Goal: Task Accomplishment & Management: Manage account settings

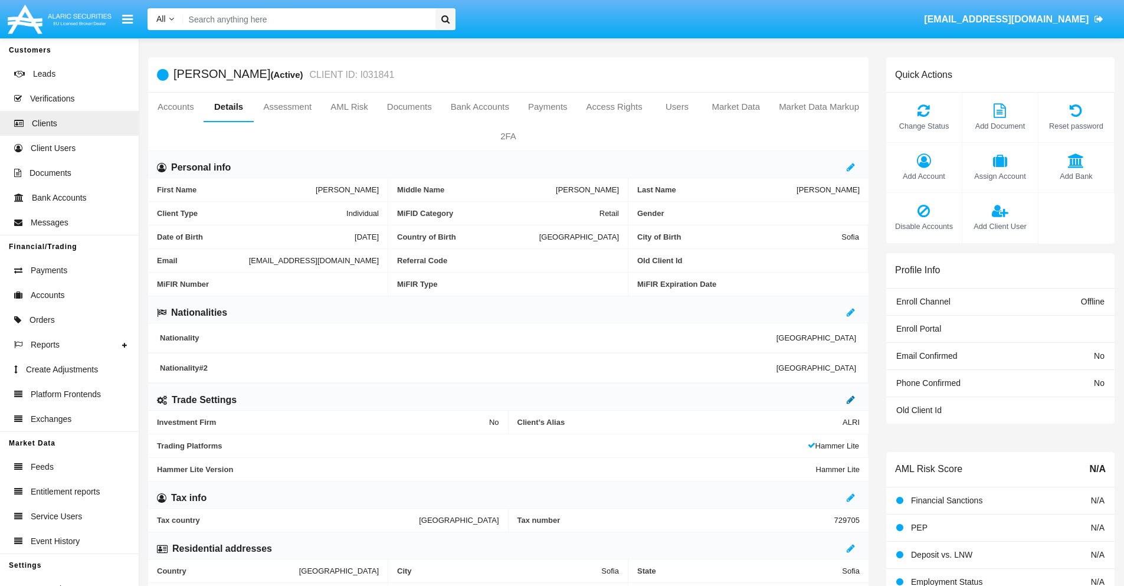
click at [851, 399] on icon at bounding box center [851, 399] width 8 height 9
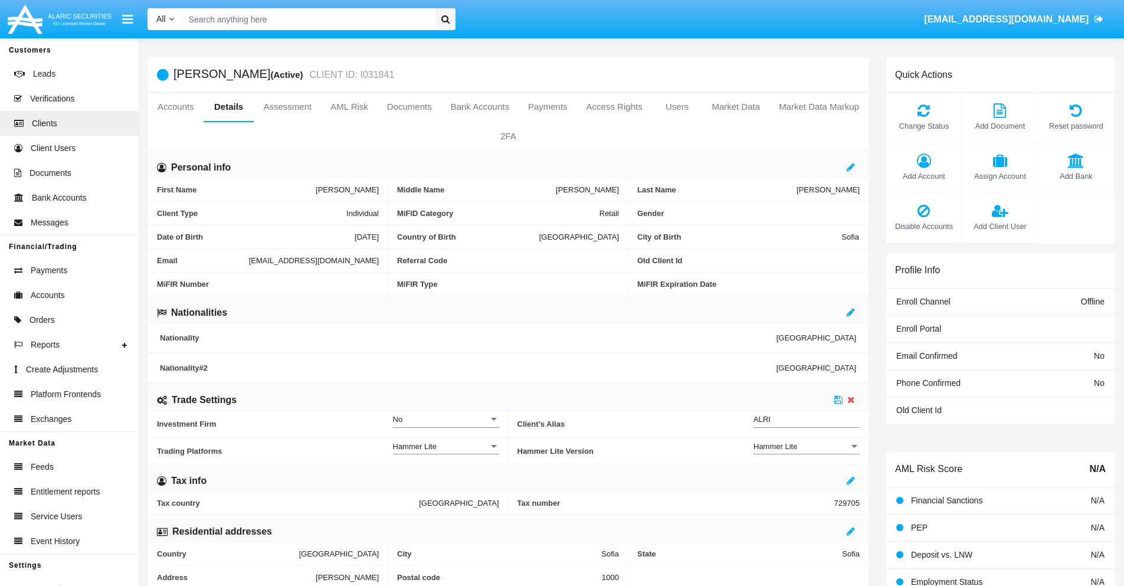
click at [807, 446] on div "Hammer Lite" at bounding box center [801, 446] width 96 height 10
click at [807, 453] on span "Hammer Lite Plus" at bounding box center [806, 452] width 106 height 23
click at [838, 399] on icon at bounding box center [838, 399] width 8 height 9
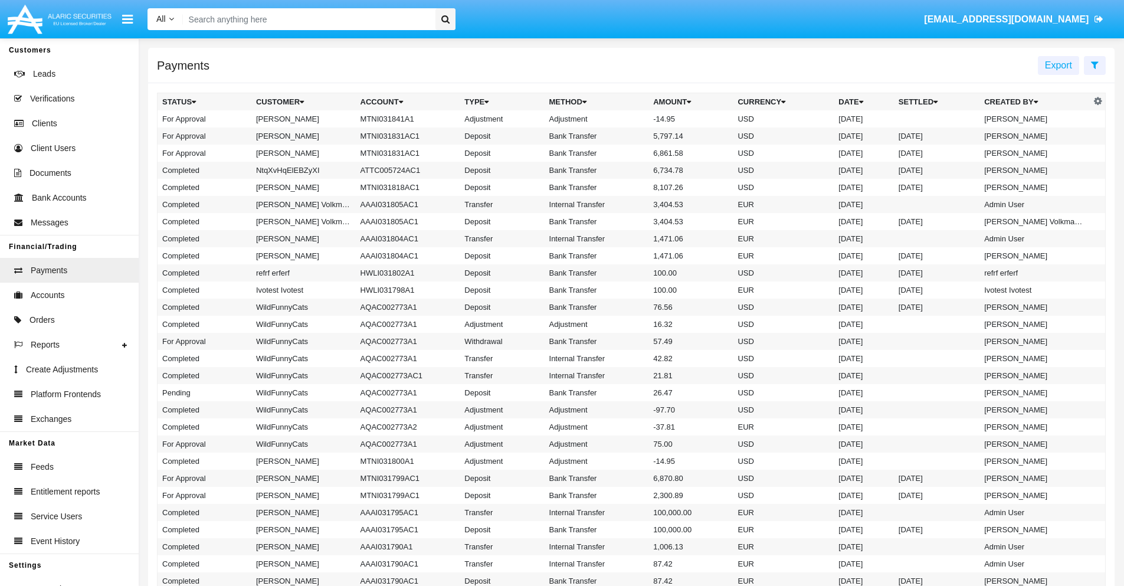
click at [402, 119] on td "MTNI031841A1" at bounding box center [408, 118] width 104 height 17
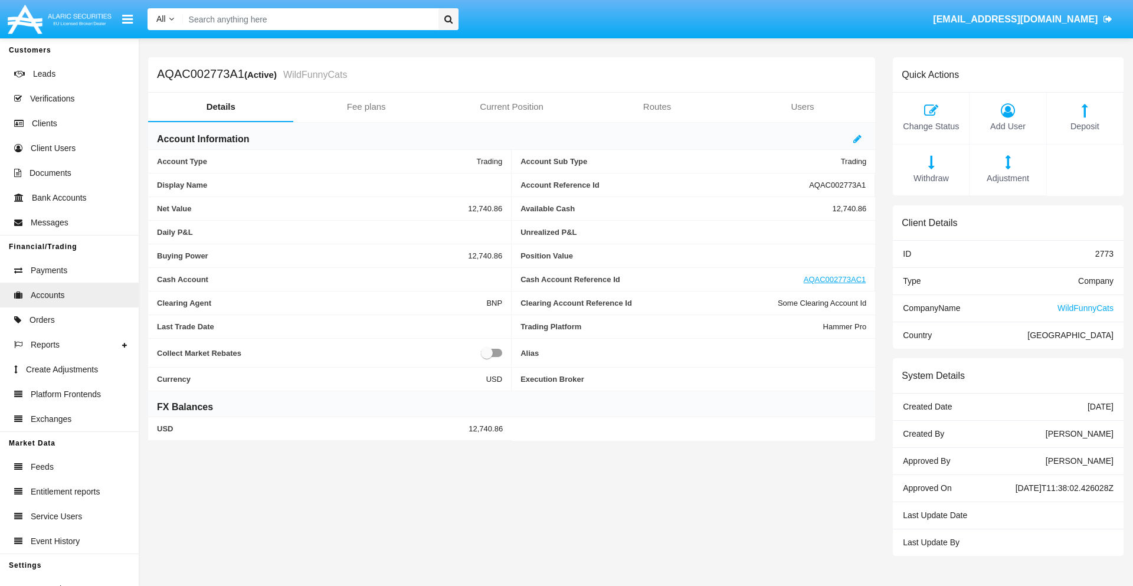
click at [1008, 178] on span "Adjustment" at bounding box center [1007, 178] width 64 height 13
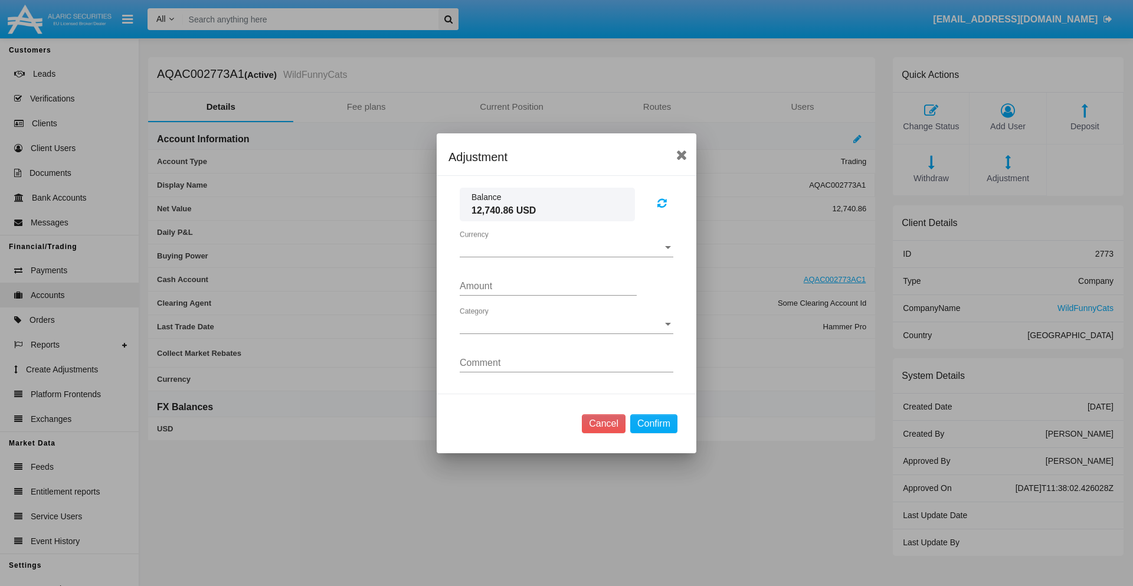
click at [566, 247] on span "Currency" at bounding box center [561, 248] width 203 height 11
click at [566, 256] on span "USD" at bounding box center [567, 257] width 214 height 28
click at [566, 324] on span "Category" at bounding box center [561, 324] width 203 height 11
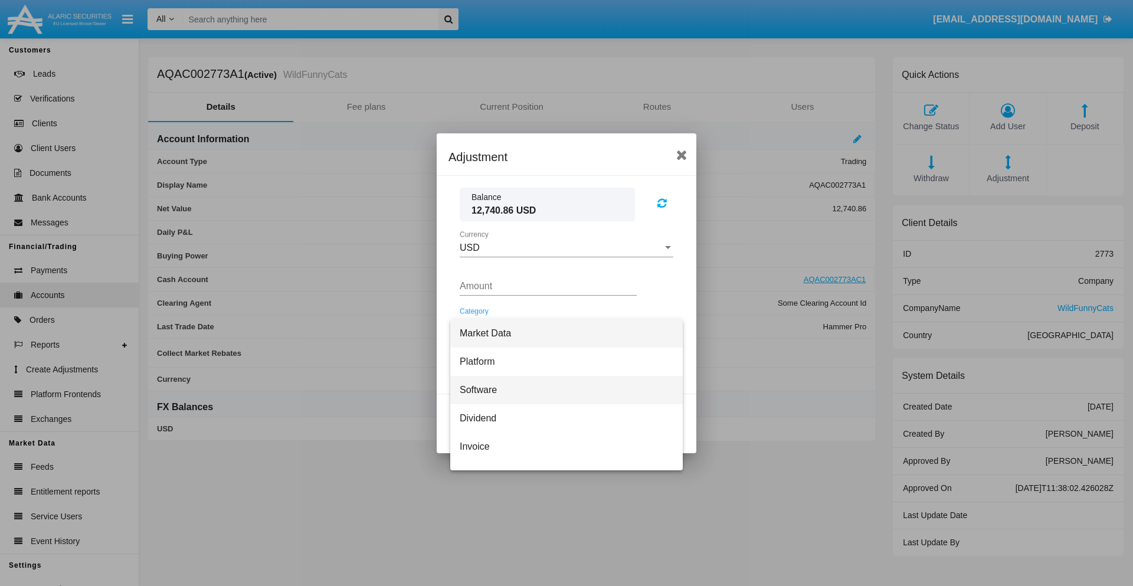
click at [562, 389] on span "Software" at bounding box center [567, 390] width 214 height 28
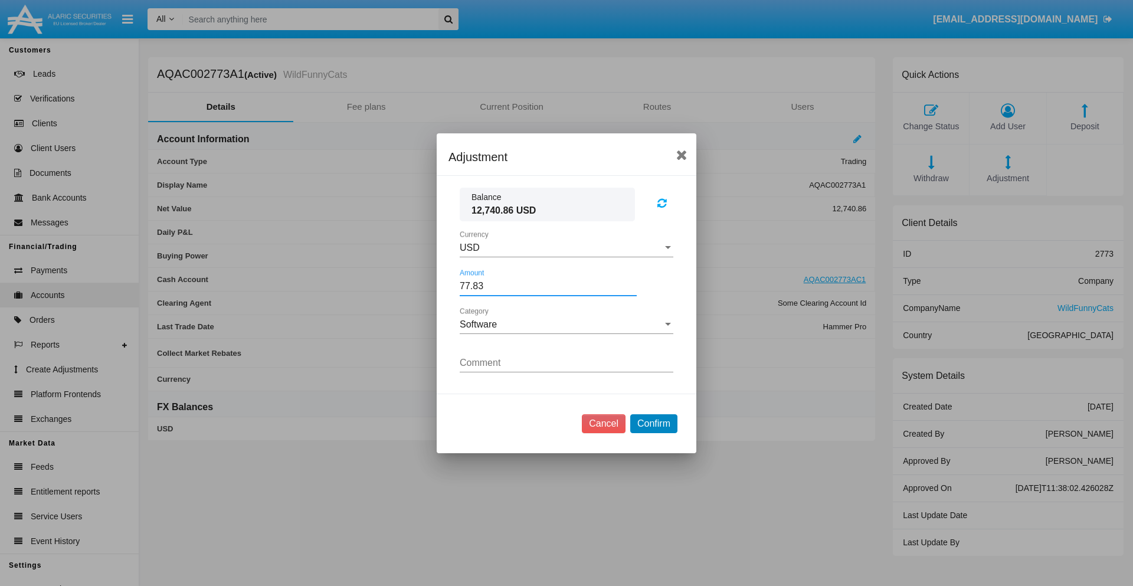
click at [653, 423] on button "Confirm" at bounding box center [653, 423] width 47 height 19
type input "77.8300"
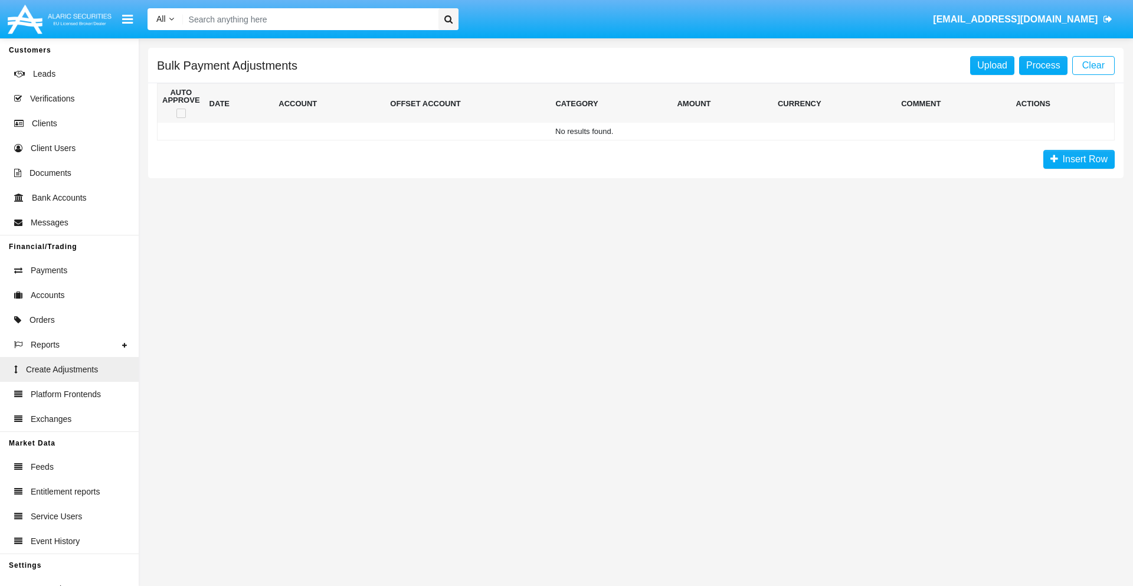
click at [1079, 159] on span "Insert Row" at bounding box center [1083, 159] width 50 height 10
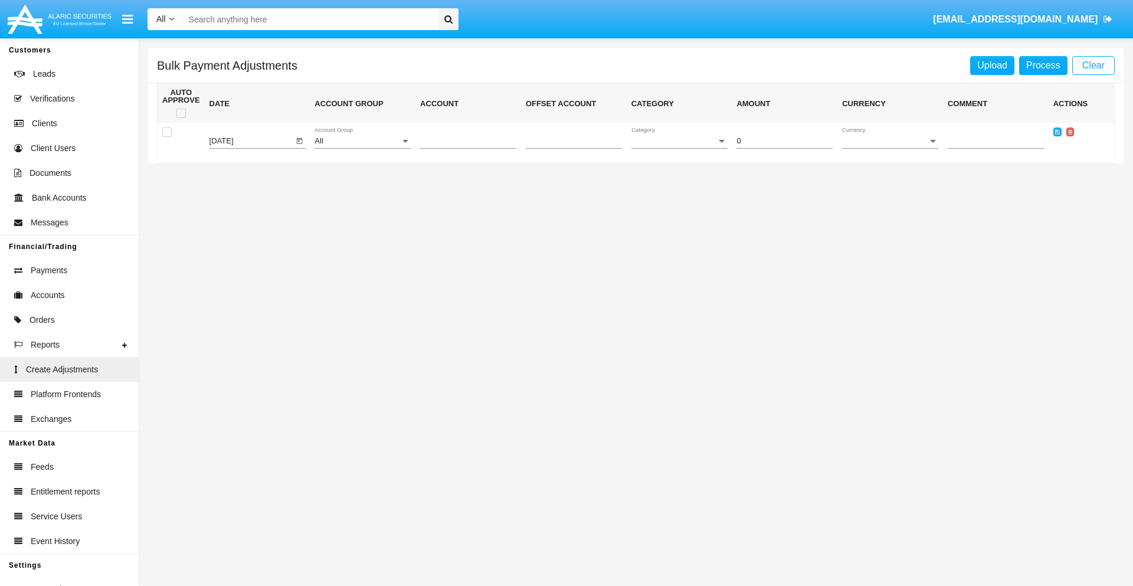
click at [362, 141] on div "All" at bounding box center [357, 141] width 86 height 9
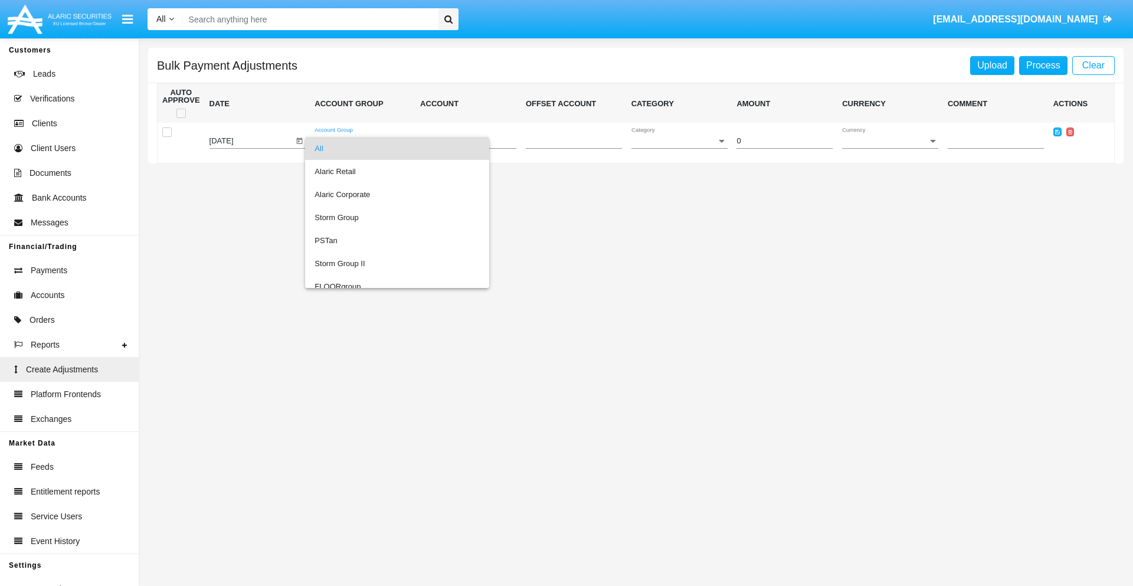
scroll to position [1115, 0]
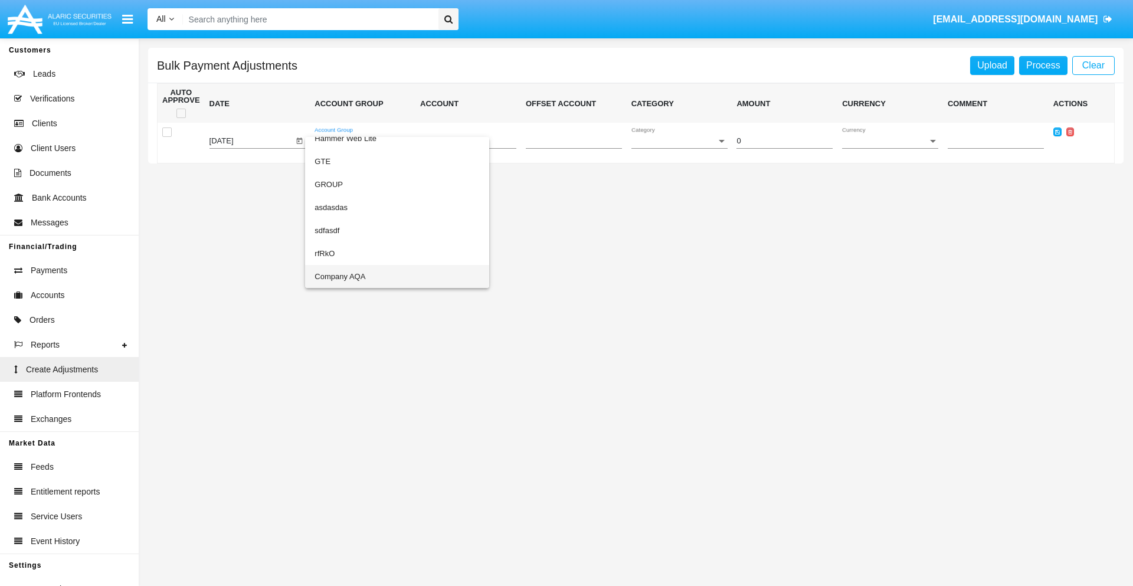
click at [373, 276] on span "Company AQA" at bounding box center [396, 276] width 165 height 23
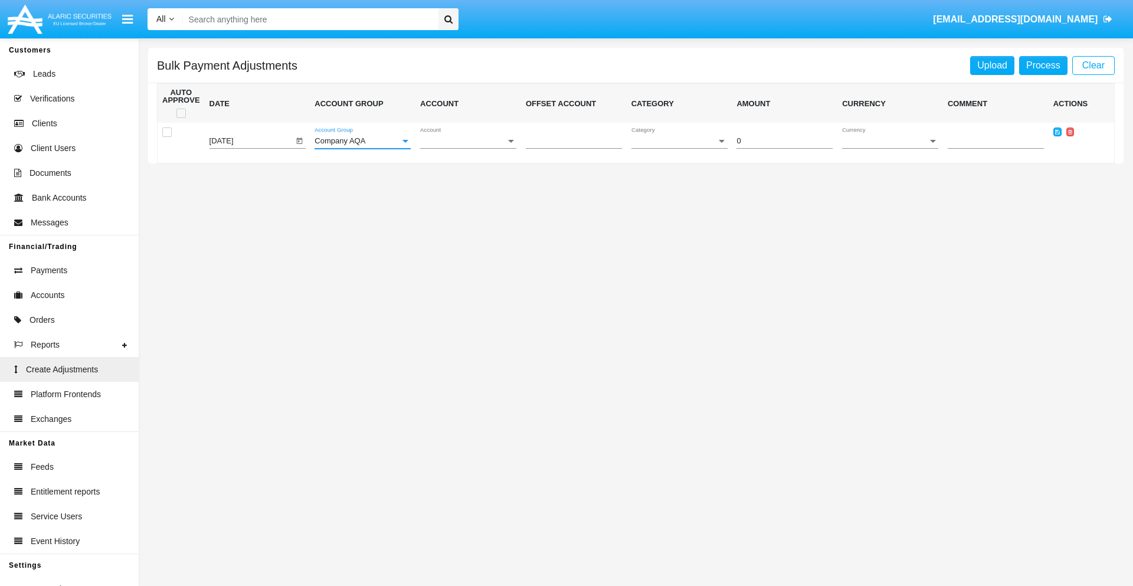
click at [468, 141] on span "Account" at bounding box center [463, 141] width 86 height 9
click at [463, 194] on span "AQAC002773A2" at bounding box center [458, 194] width 77 height 23
click at [679, 141] on span "Category" at bounding box center [674, 141] width 86 height 9
click at [681, 194] on span "Software" at bounding box center [672, 194] width 83 height 23
type input "-57.51"
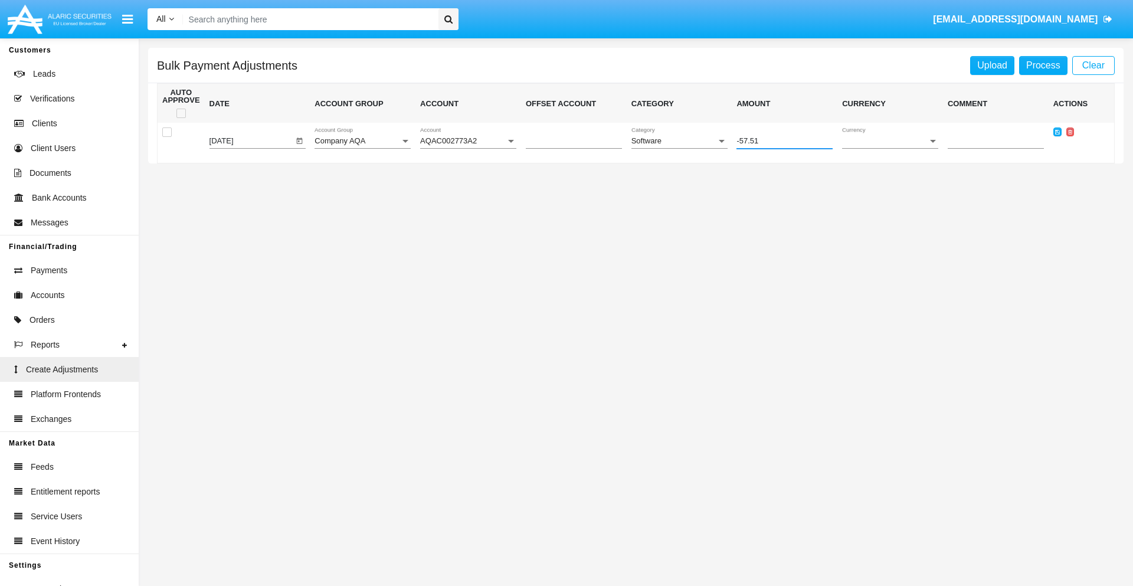
click at [890, 141] on span "Currency" at bounding box center [885, 141] width 86 height 9
click at [890, 171] on span "EUR" at bounding box center [890, 171] width 96 height 23
click at [1057, 132] on icon at bounding box center [1057, 131] width 5 height 5
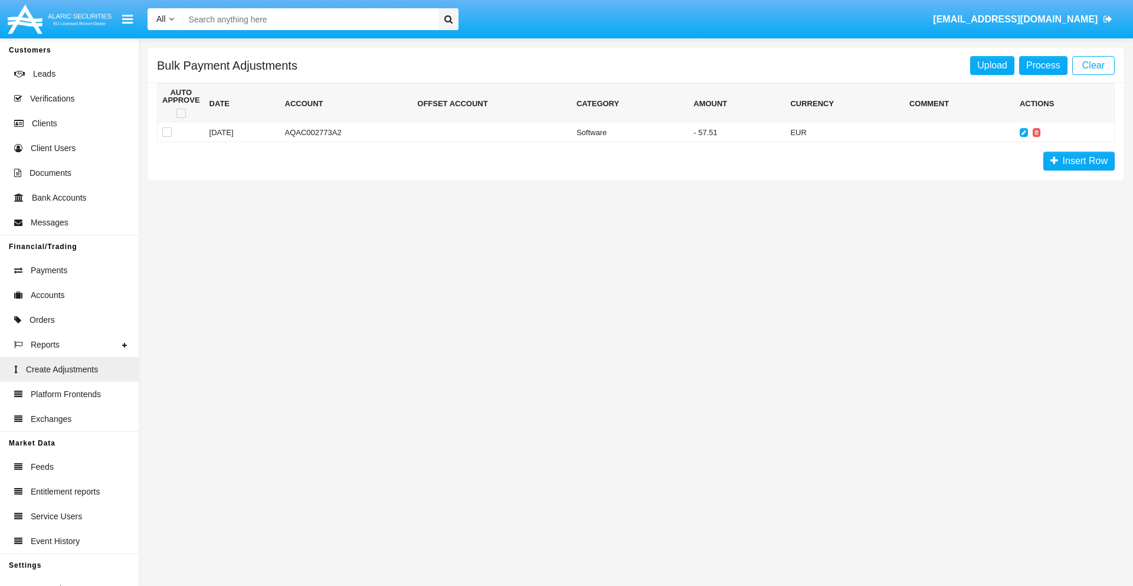
click at [181, 113] on span at bounding box center [180, 113] width 9 height 9
click at [181, 118] on input "checkbox" at bounding box center [181, 118] width 1 height 1
checkbox input "true"
click at [1043, 65] on link "Process" at bounding box center [1043, 65] width 48 height 19
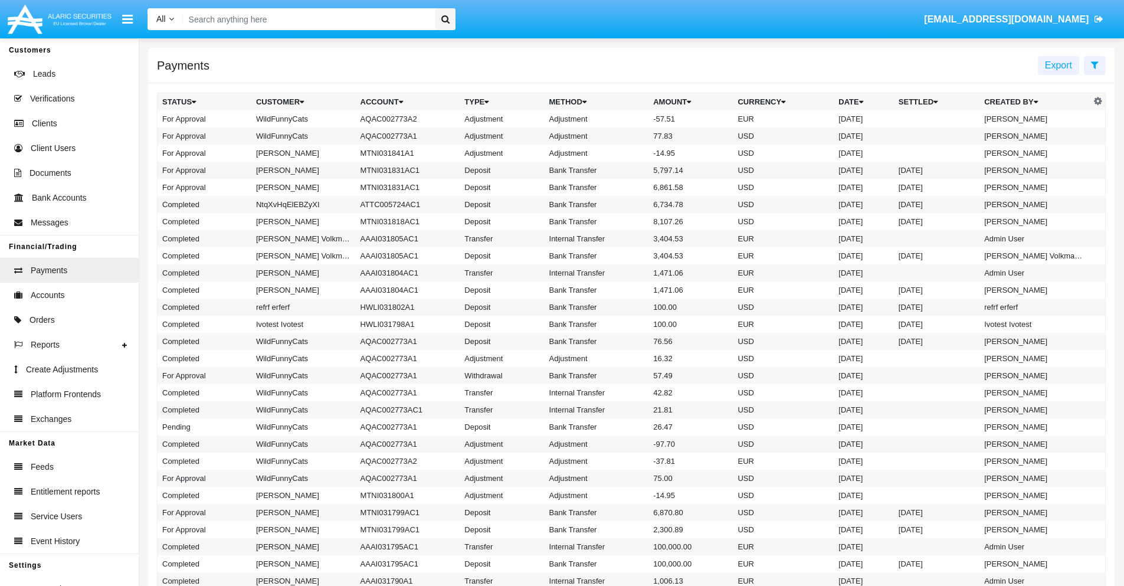
click at [631, 119] on td "Adjustment" at bounding box center [597, 118] width 104 height 17
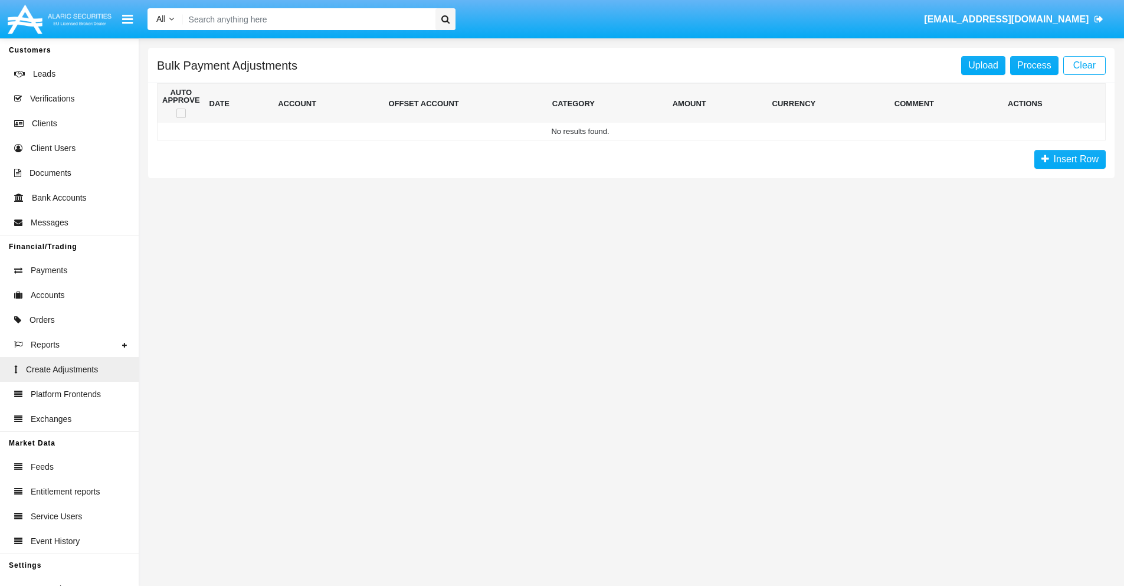
click at [1070, 159] on span "Insert Row" at bounding box center [1074, 159] width 50 height 10
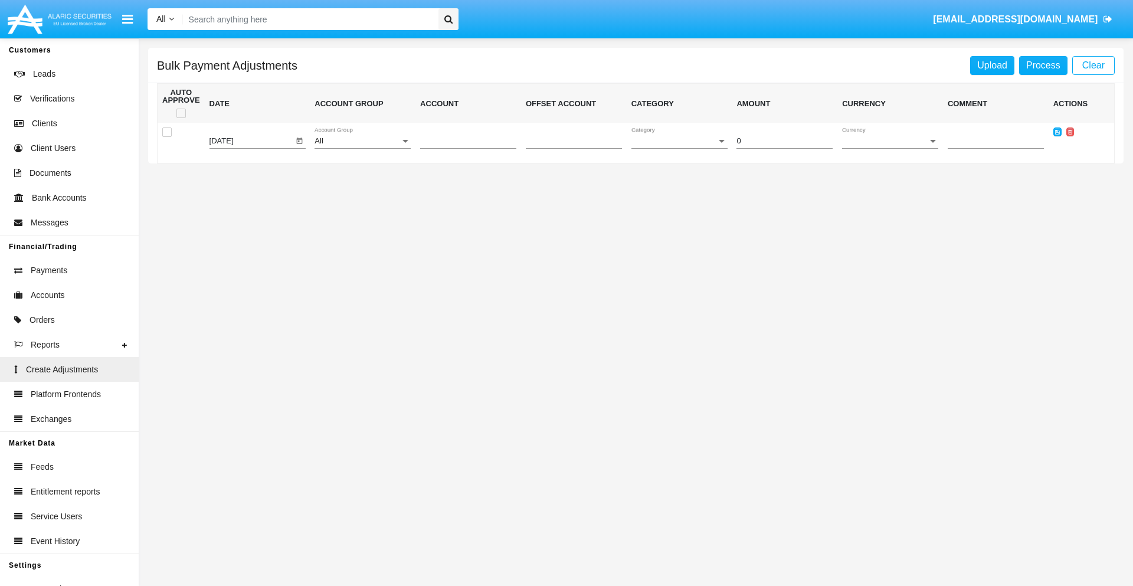
click at [362, 141] on div "All" at bounding box center [357, 141] width 86 height 9
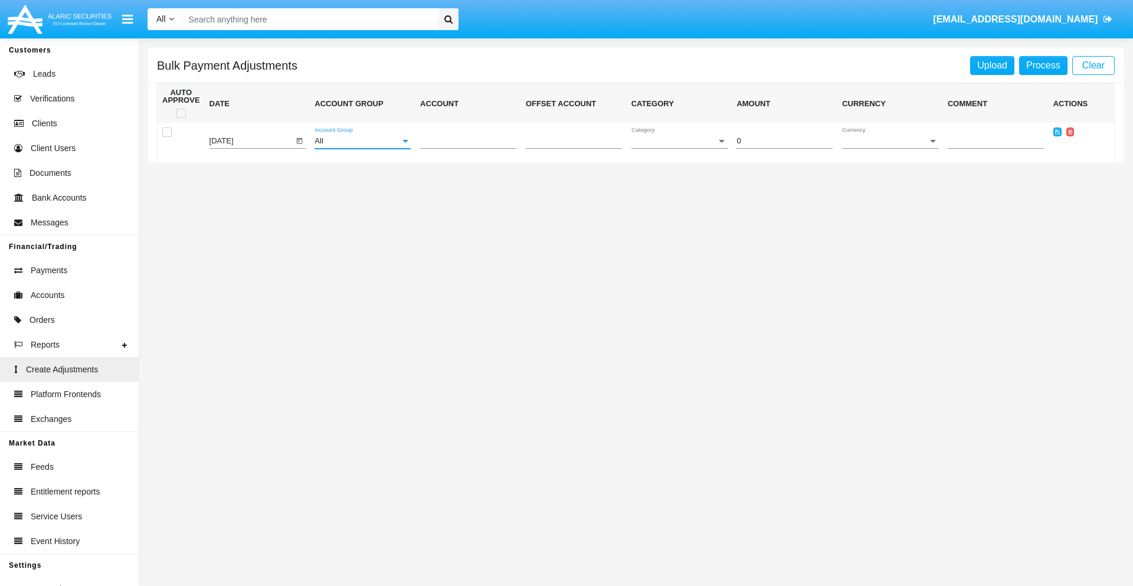
scroll to position [1115, 0]
click at [468, 141] on span "Account" at bounding box center [463, 141] width 86 height 9
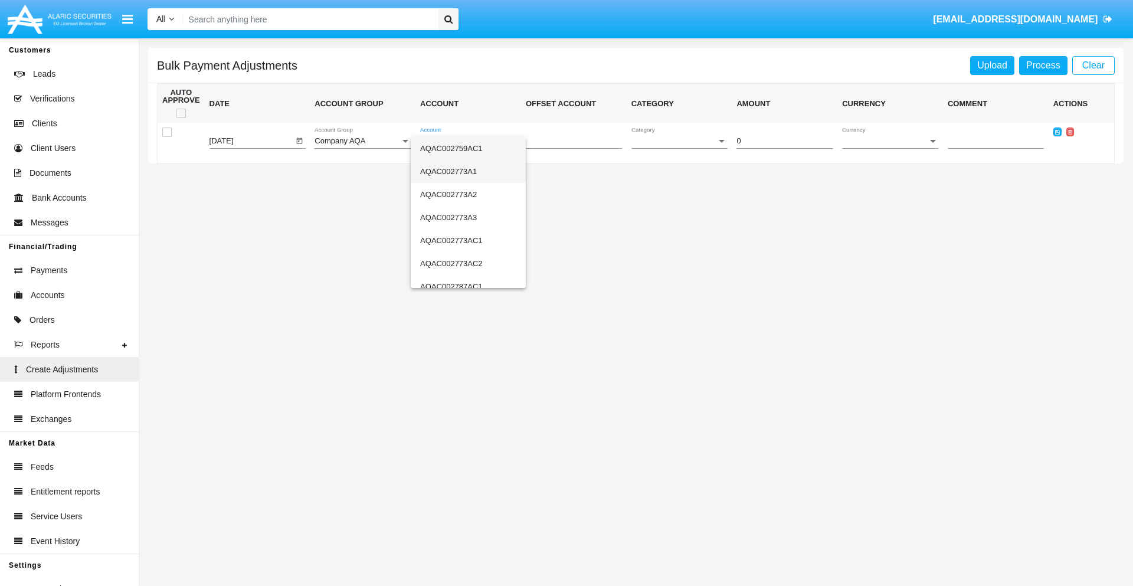
click at [463, 171] on span "AQAC002773A1" at bounding box center [468, 171] width 96 height 23
click at [679, 141] on span "Category" at bounding box center [674, 141] width 86 height 9
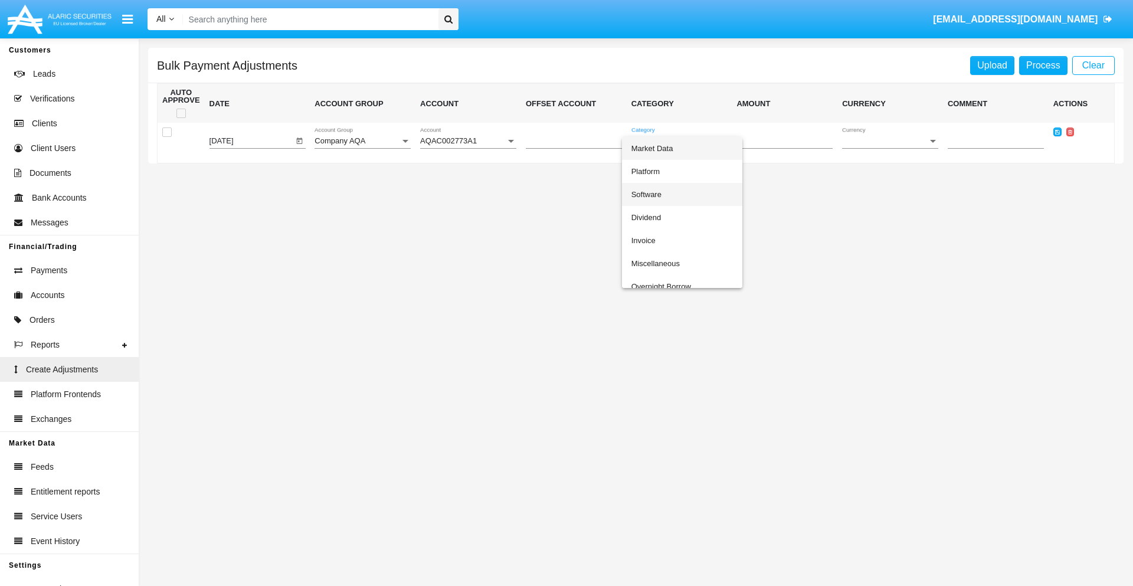
click at [681, 194] on span "Software" at bounding box center [681, 194] width 101 height 23
type input "-76.83"
click at [890, 141] on span "Currency" at bounding box center [885, 141] width 86 height 9
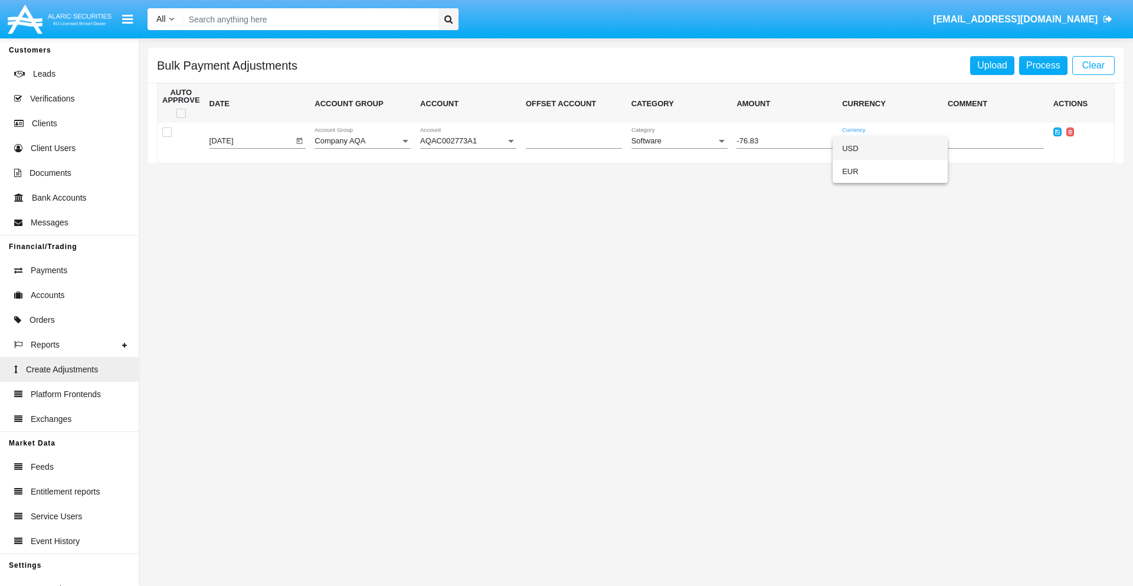
click at [890, 148] on span "USD" at bounding box center [890, 148] width 96 height 23
click at [1057, 132] on icon at bounding box center [1057, 131] width 5 height 5
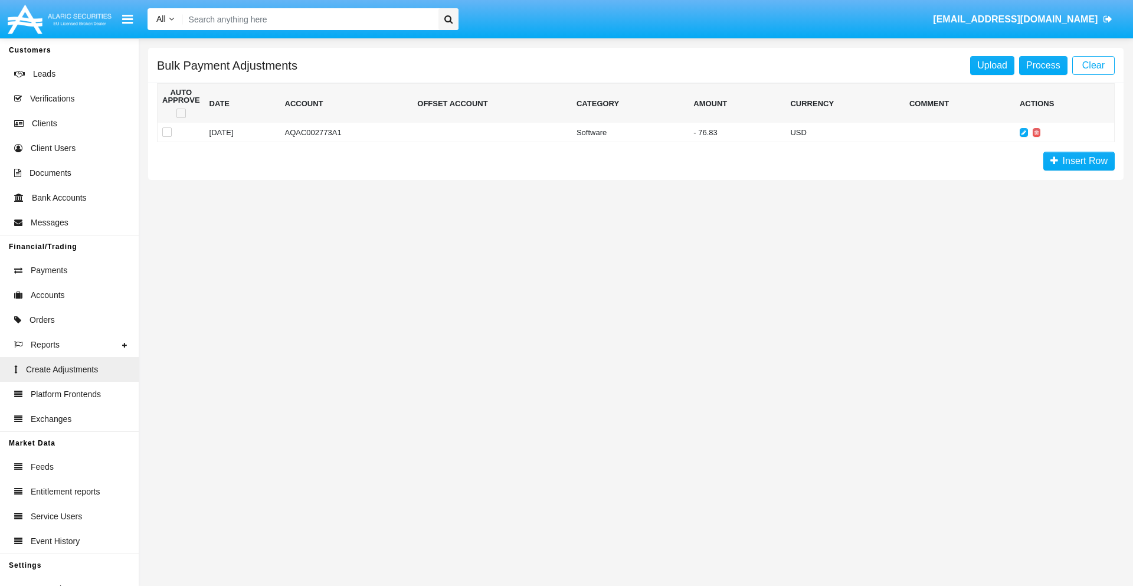
click at [181, 113] on span at bounding box center [180, 113] width 9 height 9
click at [181, 118] on input "checkbox" at bounding box center [181, 118] width 1 height 1
checkbox input "true"
click at [1043, 65] on link "Process" at bounding box center [1043, 65] width 48 height 19
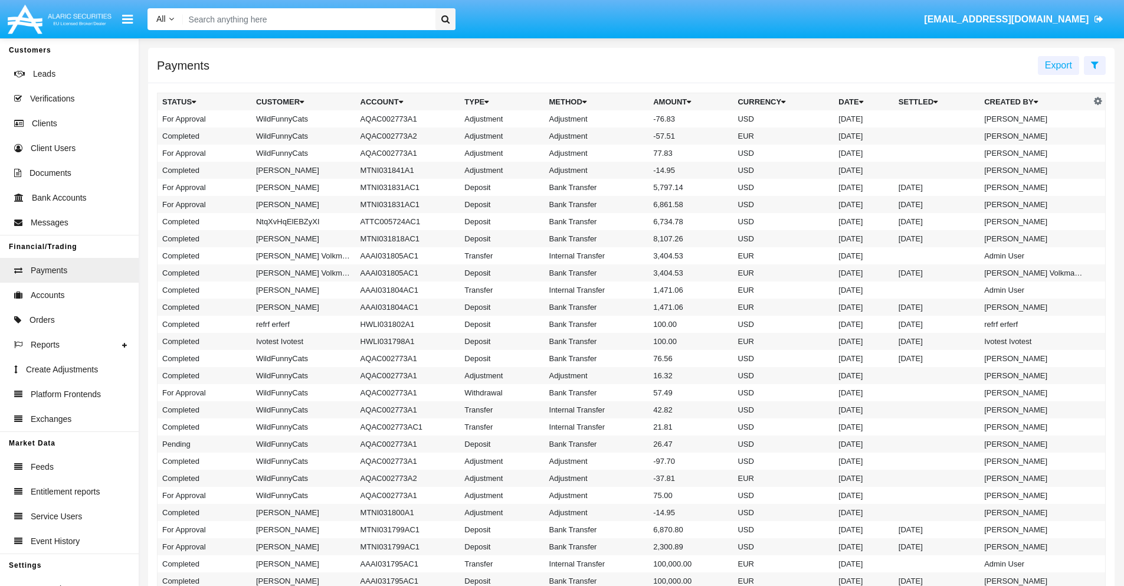
click at [631, 119] on td "Adjustment" at bounding box center [597, 118] width 104 height 17
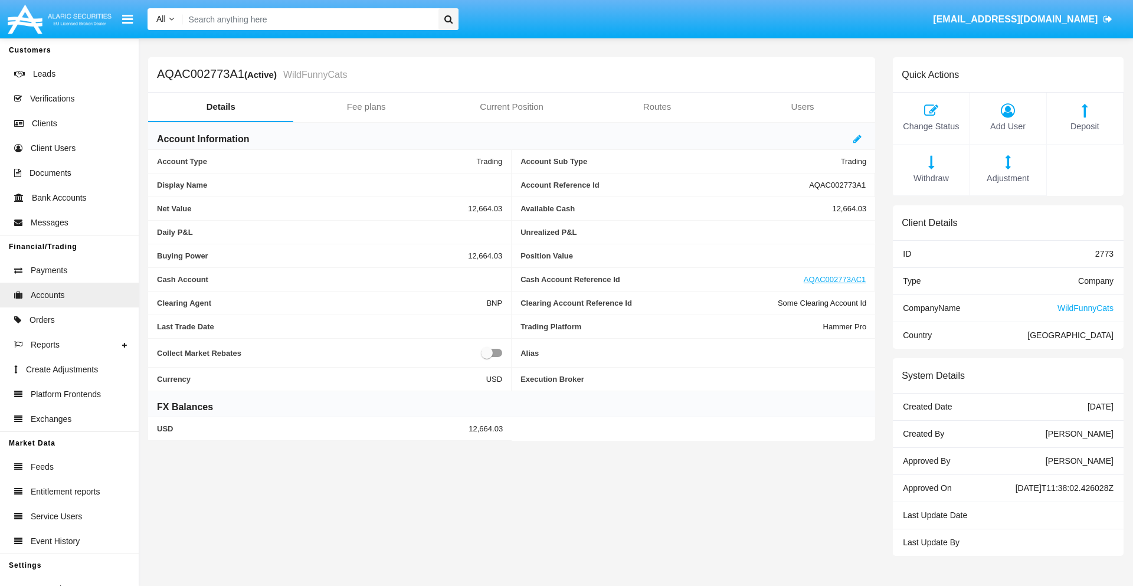
click at [1084, 126] on span "Deposit" at bounding box center [1085, 126] width 64 height 13
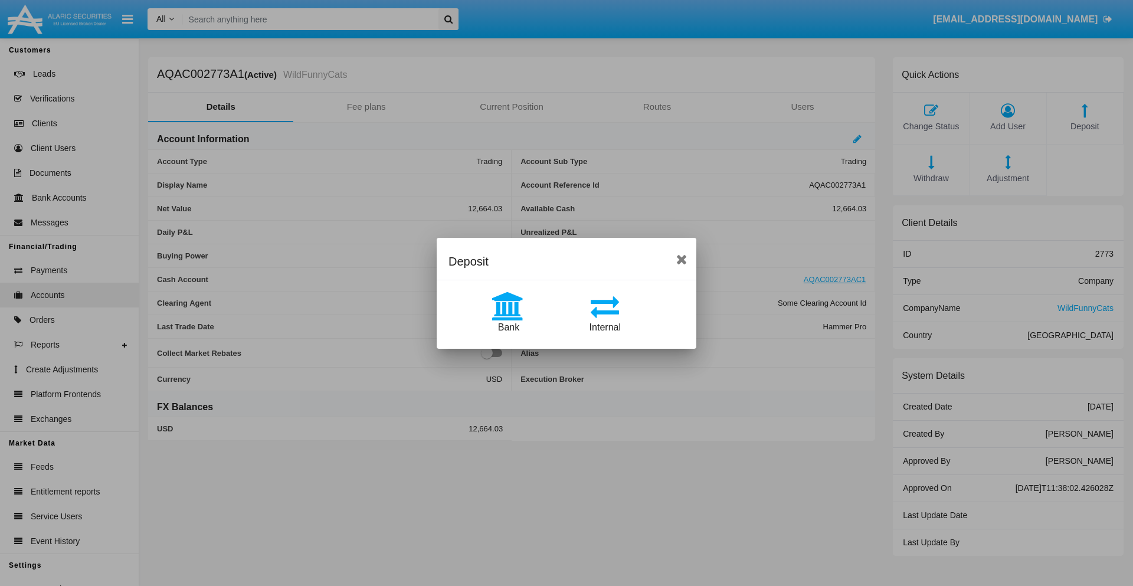
click at [508, 327] on span "Bank" at bounding box center [508, 327] width 21 height 10
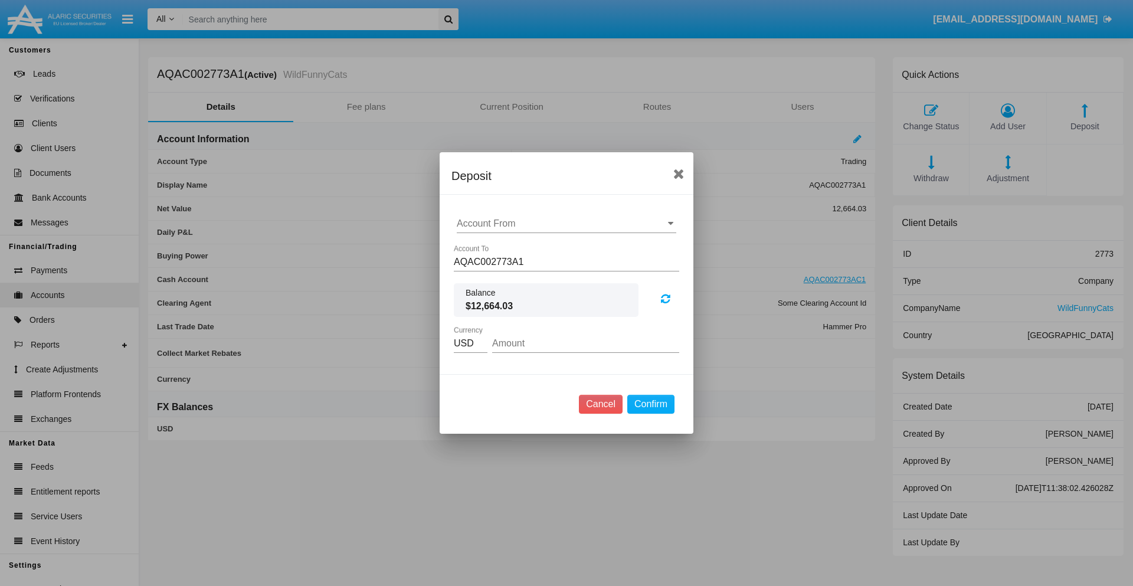
click at [566, 224] on input "Account From" at bounding box center [566, 223] width 219 height 11
click at [482, 247] on span "ACDC" at bounding box center [482, 247] width 27 height 10
type input "ACDC"
type input "84.12"
click at [650, 404] on button "Confirm" at bounding box center [650, 404] width 47 height 19
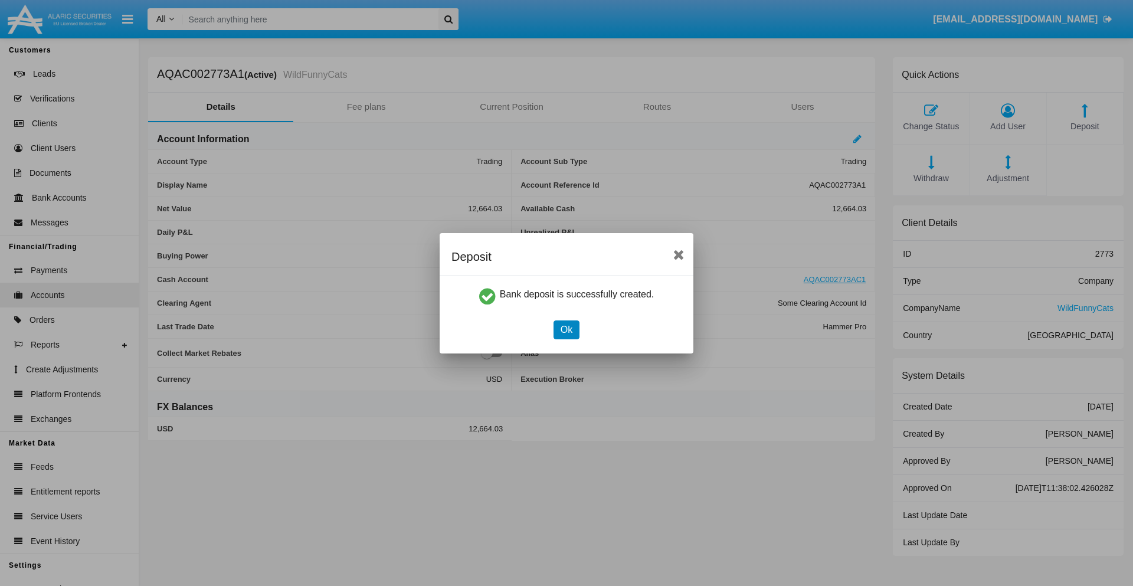
click at [566, 329] on button "Ok" at bounding box center [566, 329] width 26 height 19
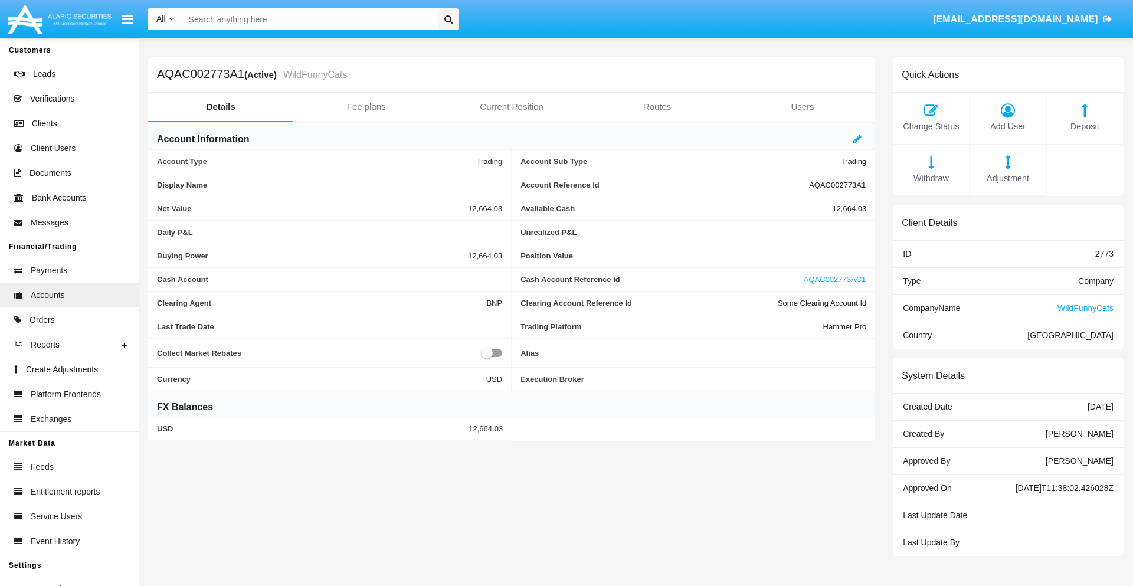
click at [1084, 126] on span "Deposit" at bounding box center [1085, 126] width 64 height 13
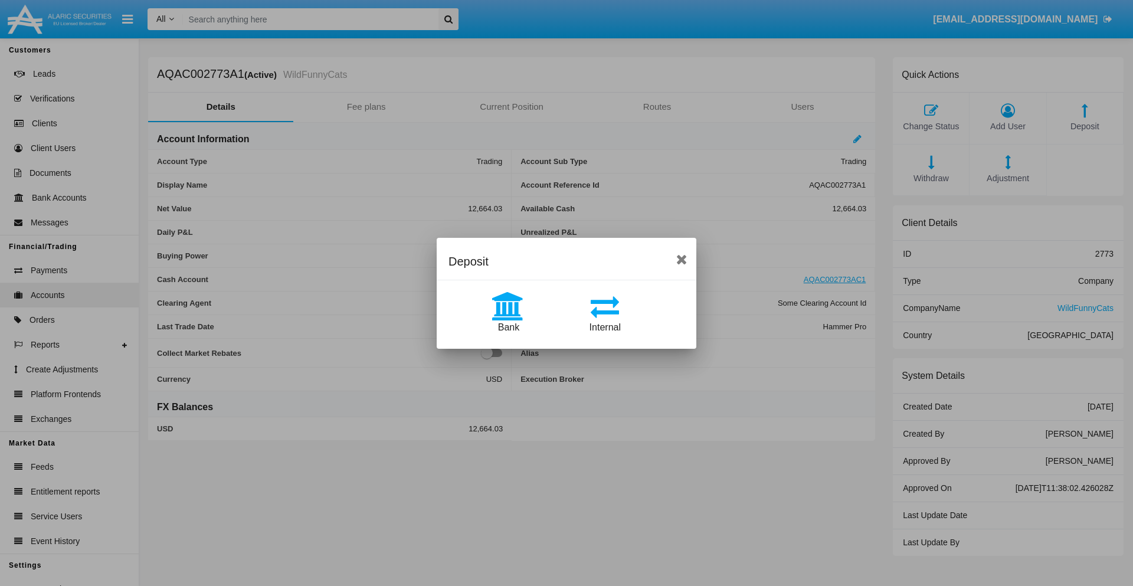
click at [605, 327] on span "Internal" at bounding box center [604, 327] width 31 height 10
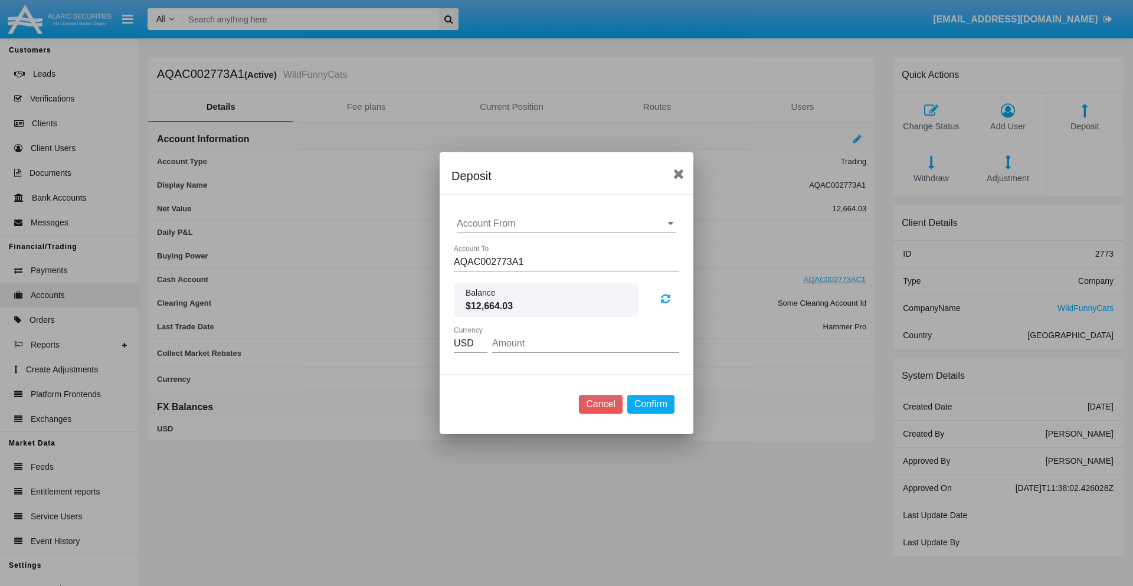
click at [566, 224] on input "Account From" at bounding box center [566, 223] width 219 height 11
click at [507, 275] on span "AQAC002773AC1" at bounding box center [507, 275] width 77 height 10
type input "AQAC002773AC1"
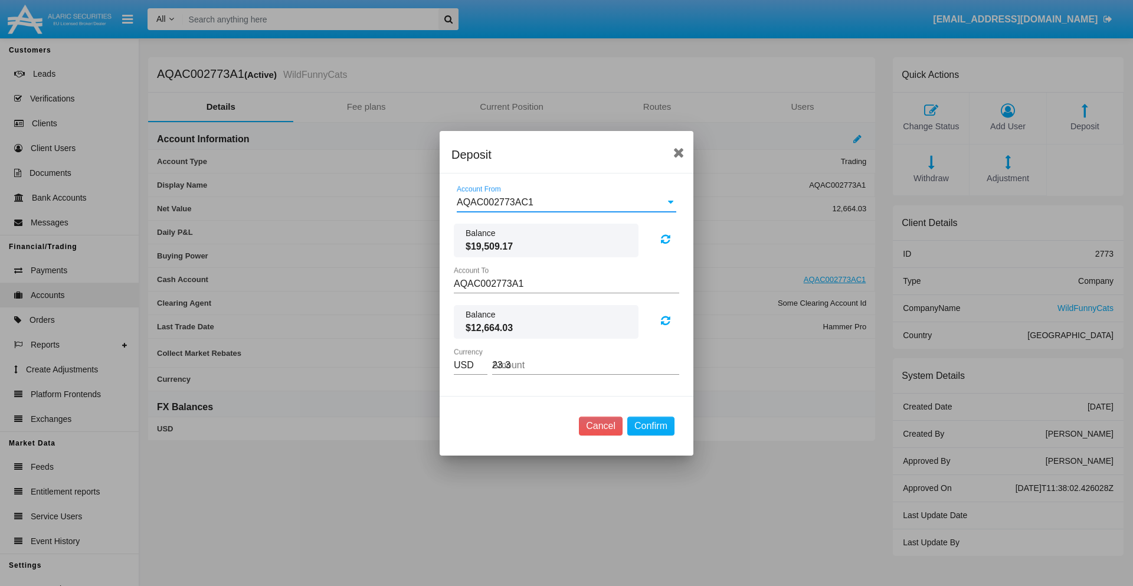
type input "23.37"
click at [650, 425] on button "Confirm" at bounding box center [650, 426] width 47 height 19
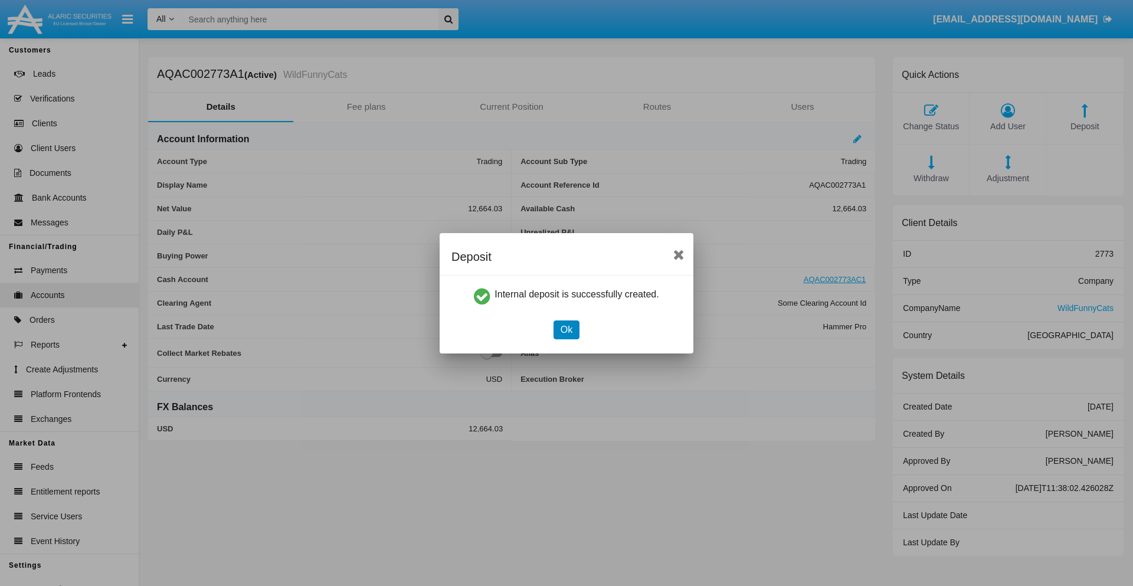
click at [566, 329] on button "Ok" at bounding box center [566, 329] width 26 height 19
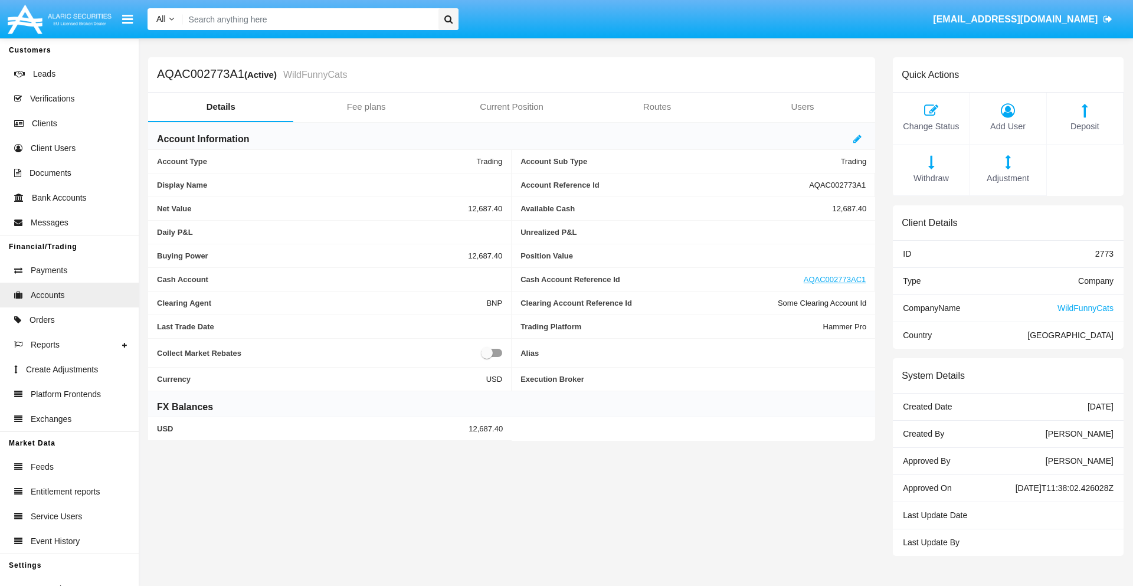
click at [930, 178] on span "Withdraw" at bounding box center [931, 178] width 64 height 13
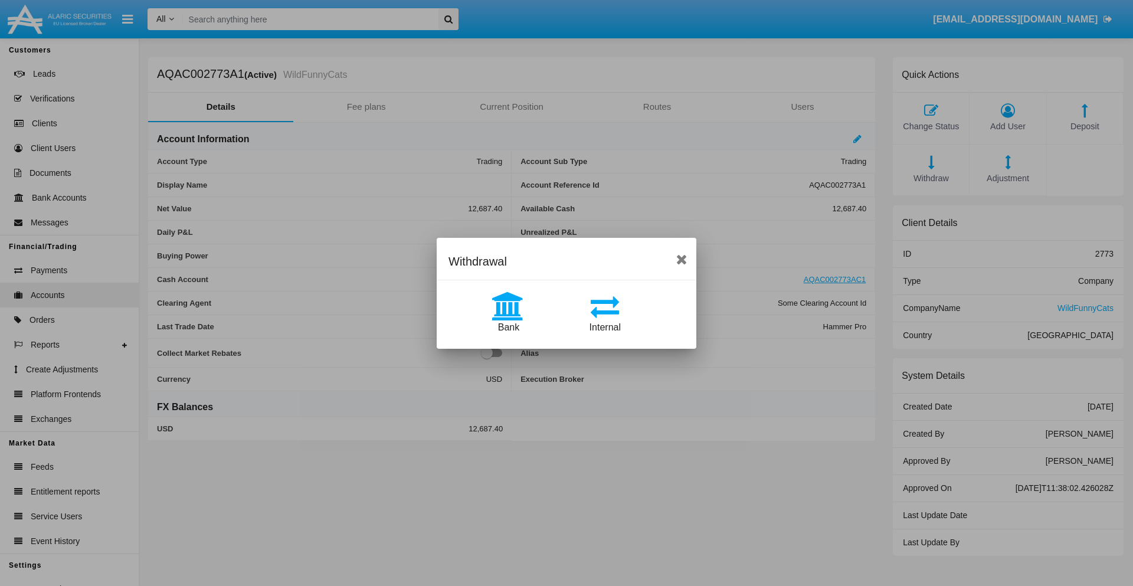
click at [605, 327] on span "Internal" at bounding box center [604, 327] width 31 height 10
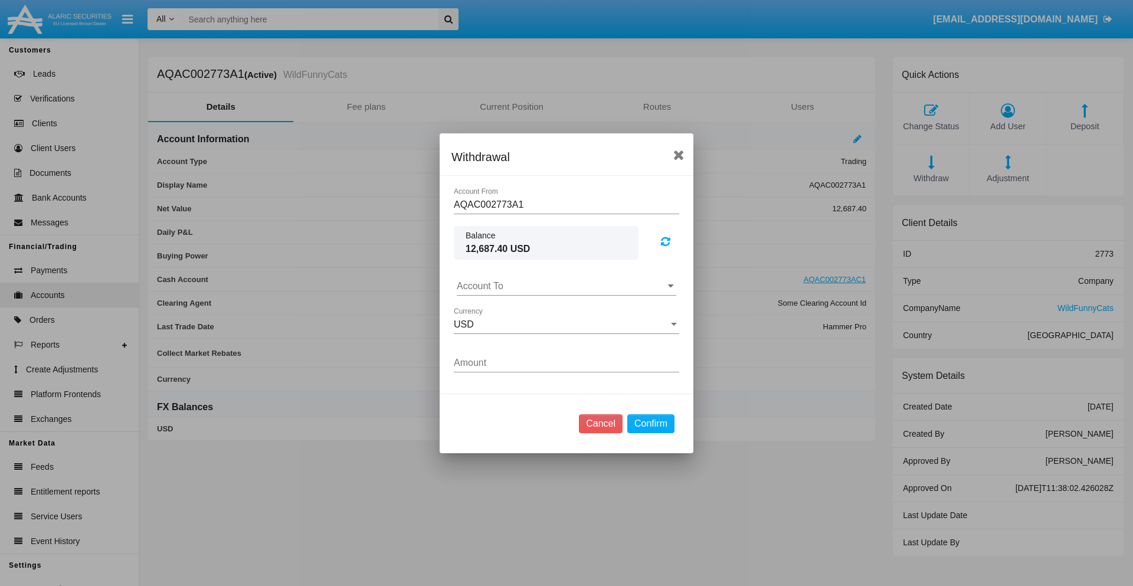
click at [566, 286] on input "Account To" at bounding box center [566, 286] width 219 height 11
click at [507, 337] on span "AQAC002773AC1" at bounding box center [507, 338] width 77 height 10
type input "AQAC002773AC1"
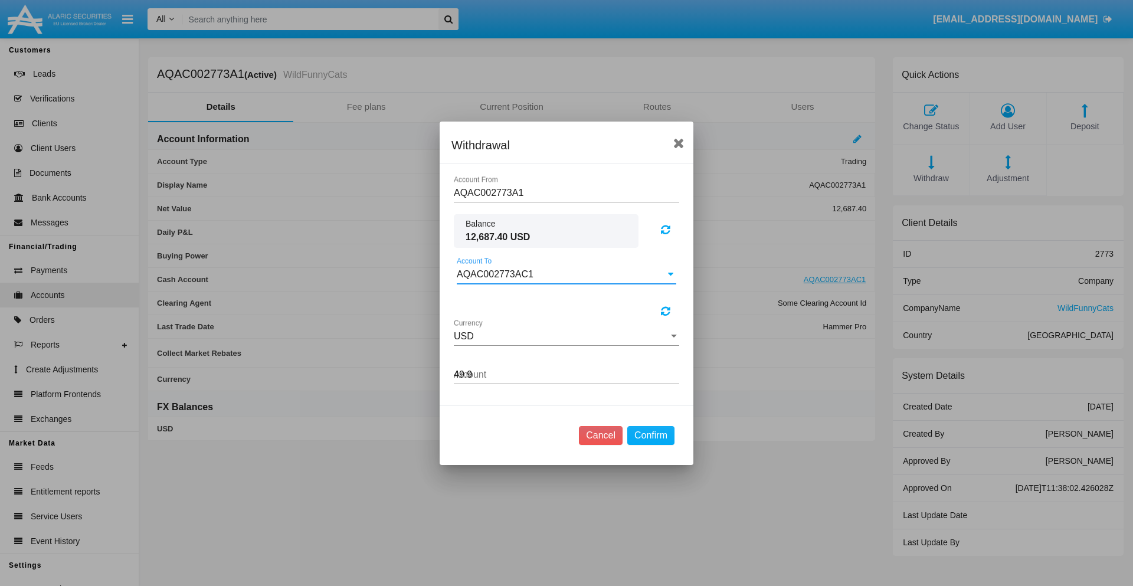
type input "49.97"
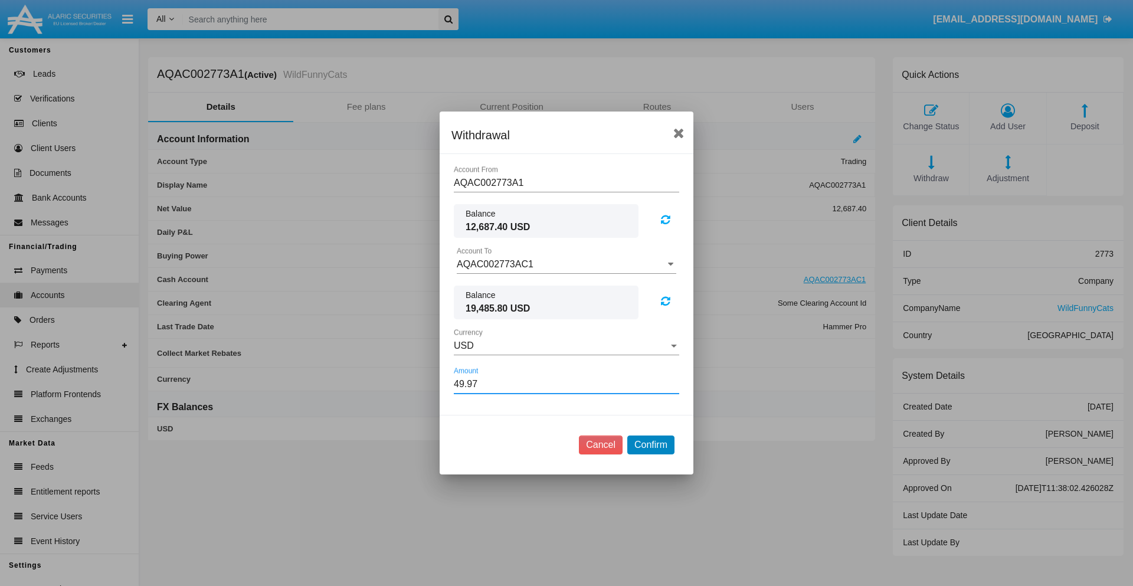
click at [650, 445] on button "Confirm" at bounding box center [650, 444] width 47 height 19
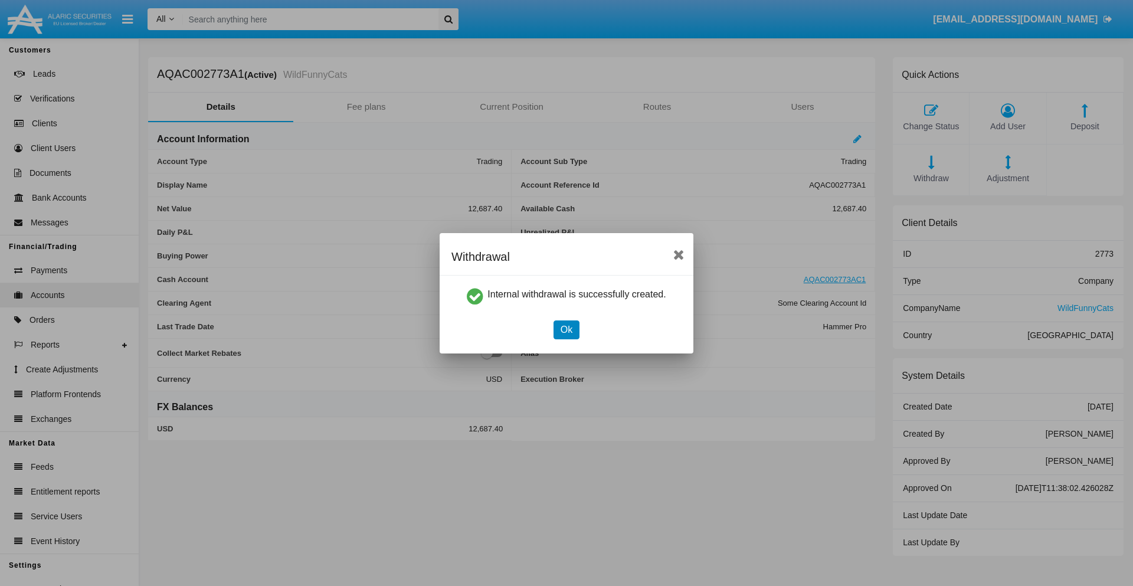
click at [566, 329] on button "Ok" at bounding box center [566, 329] width 26 height 19
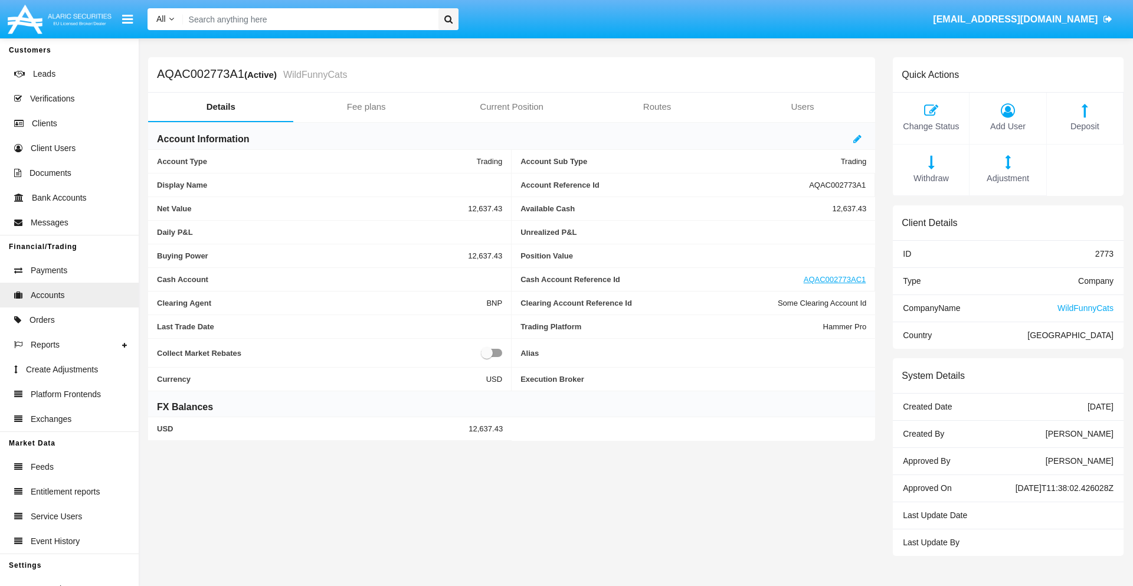
click at [930, 178] on span "Withdraw" at bounding box center [931, 178] width 64 height 13
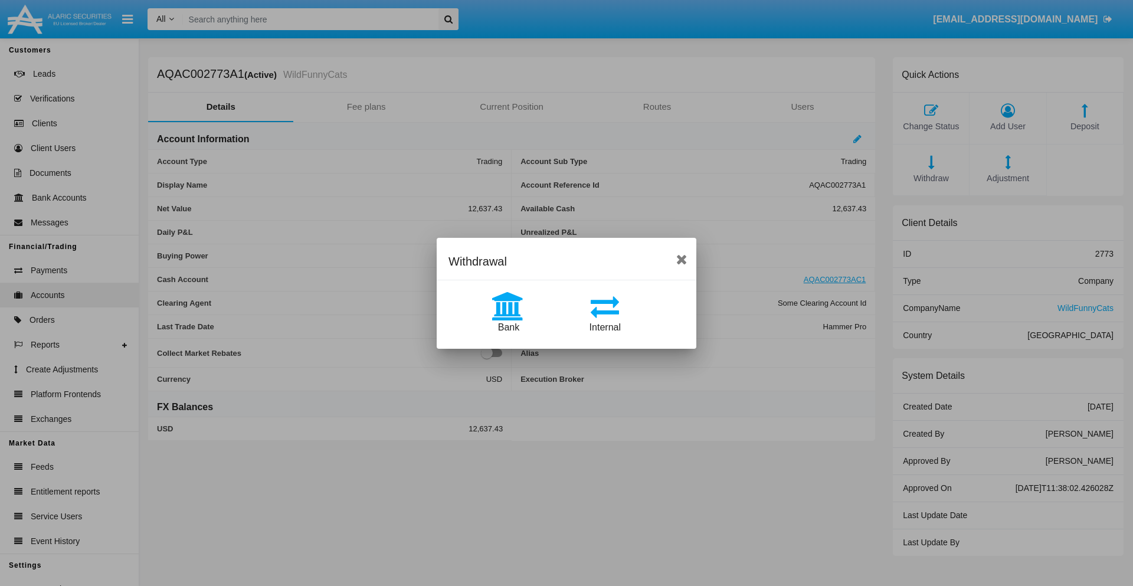
click at [508, 327] on span "Bank" at bounding box center [508, 327] width 21 height 10
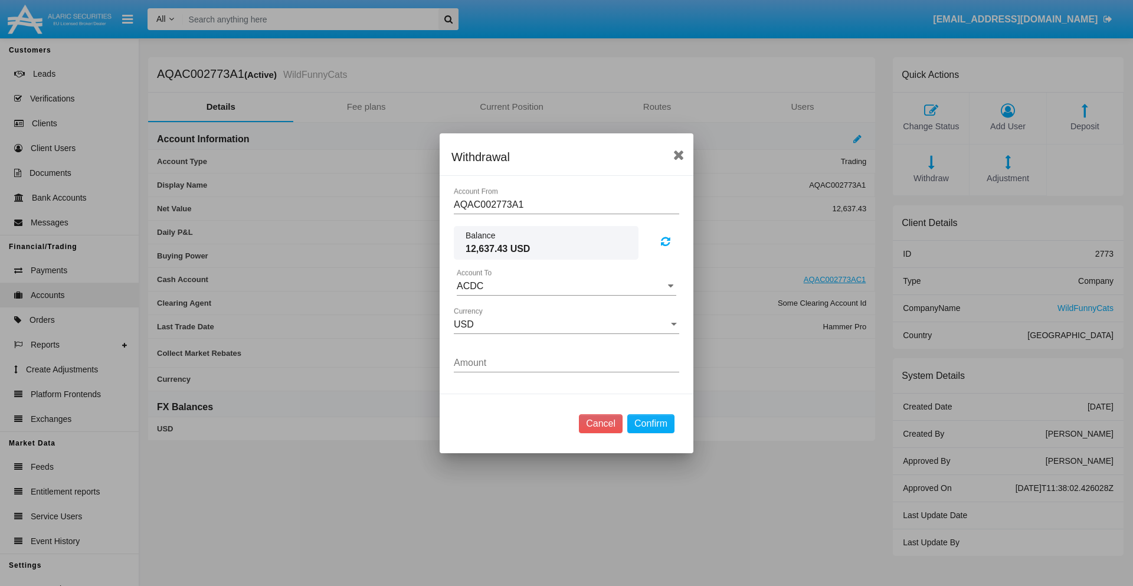
click at [566, 286] on input "ACDC" at bounding box center [566, 286] width 219 height 11
click at [482, 309] on span "ACDC" at bounding box center [482, 309] width 27 height 10
type input "ACDC"
type input "5.33"
click at [650, 423] on button "Confirm" at bounding box center [650, 423] width 47 height 19
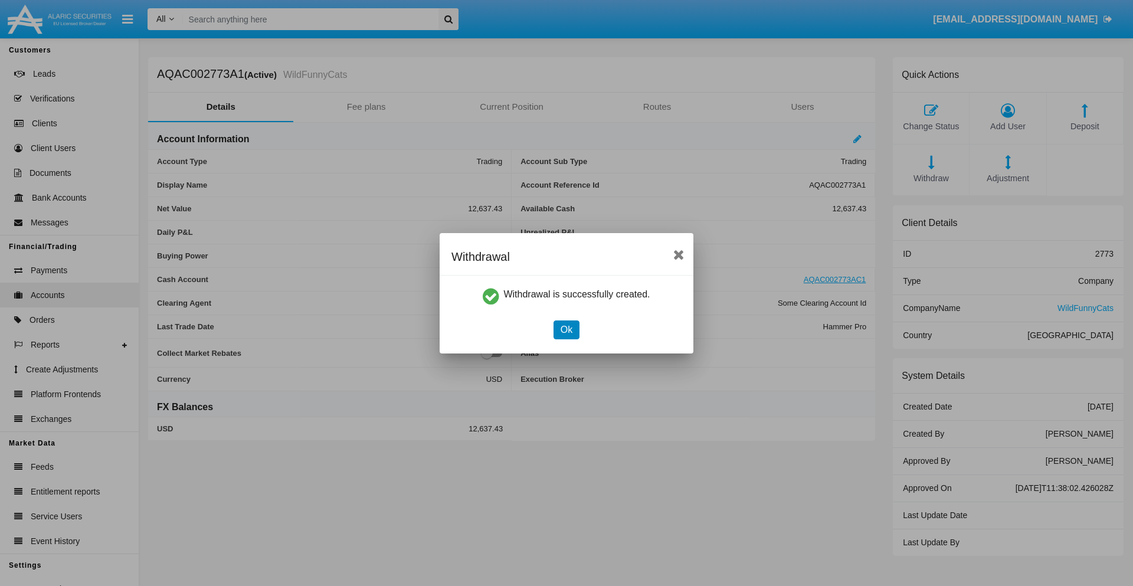
click at [566, 329] on button "Ok" at bounding box center [566, 329] width 26 height 19
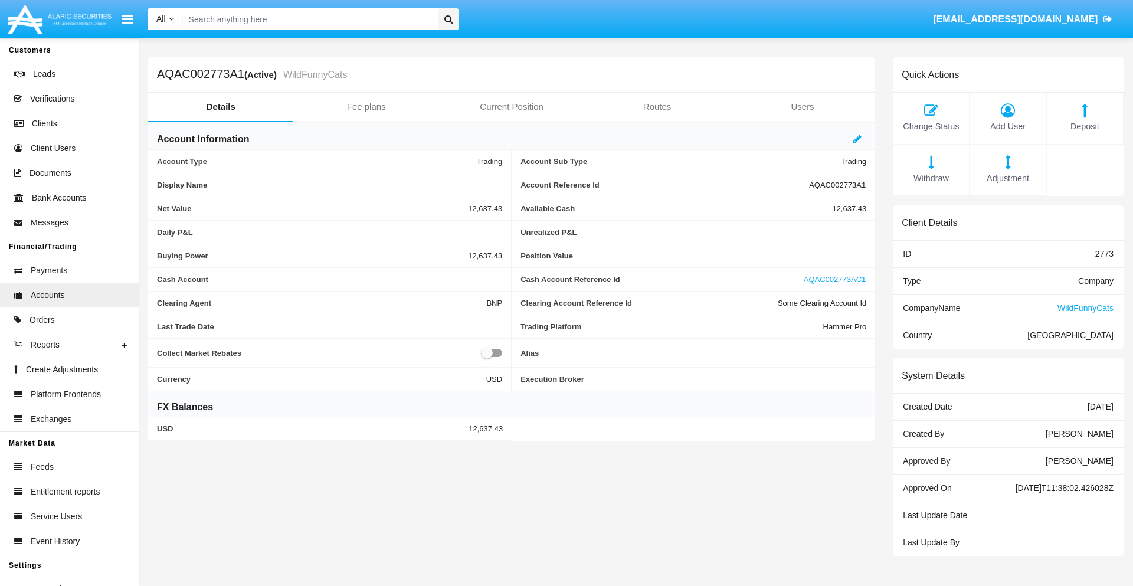
click at [1008, 178] on span "Adjustment" at bounding box center [1007, 178] width 64 height 13
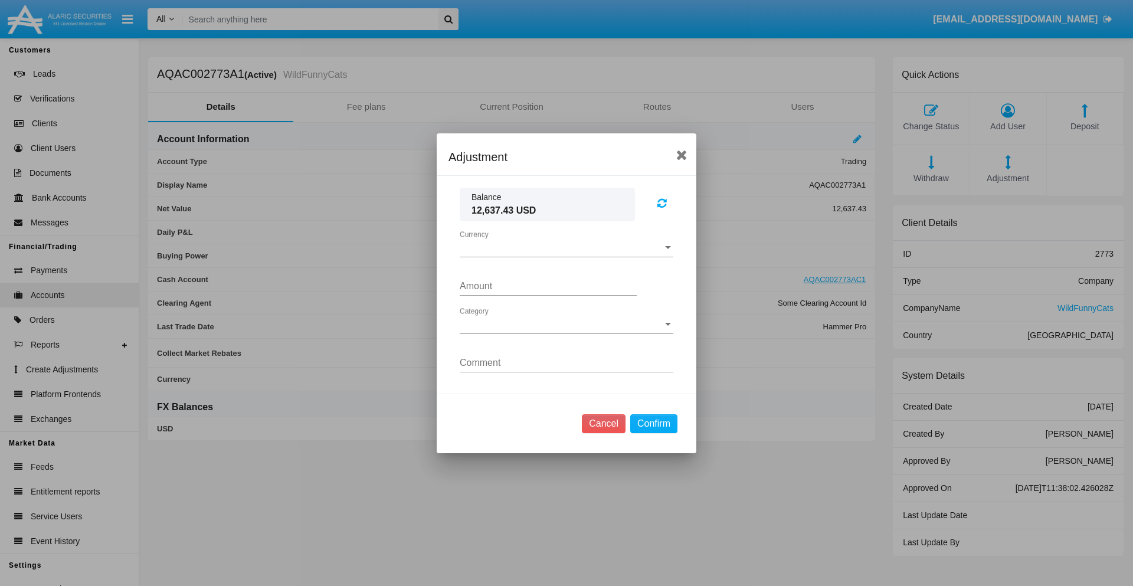
click at [566, 247] on span "Currency" at bounding box center [561, 248] width 203 height 11
click at [566, 256] on span "USD" at bounding box center [567, 257] width 214 height 28
click at [566, 324] on span "Category" at bounding box center [561, 324] width 203 height 11
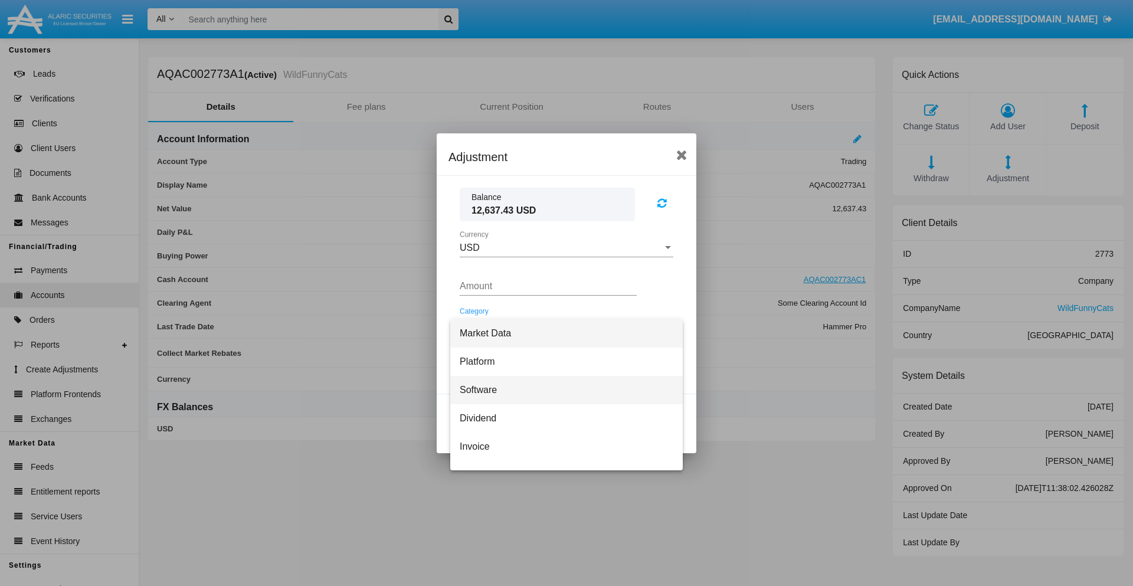
click at [562, 389] on span "Software" at bounding box center [567, 390] width 214 height 28
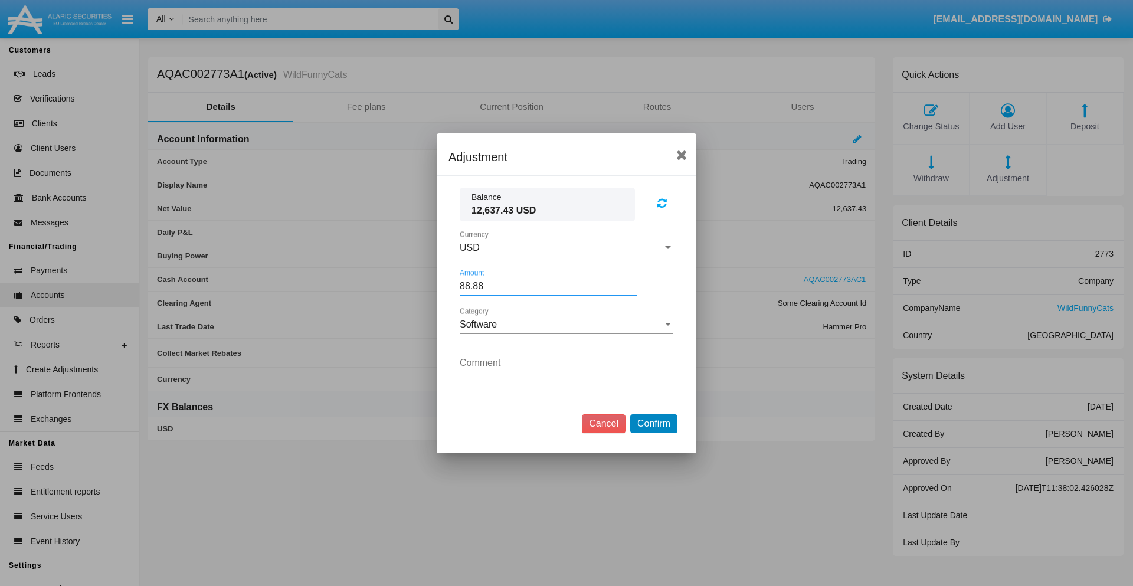
click at [653, 423] on button "Confirm" at bounding box center [653, 423] width 47 height 19
type input "88.8800"
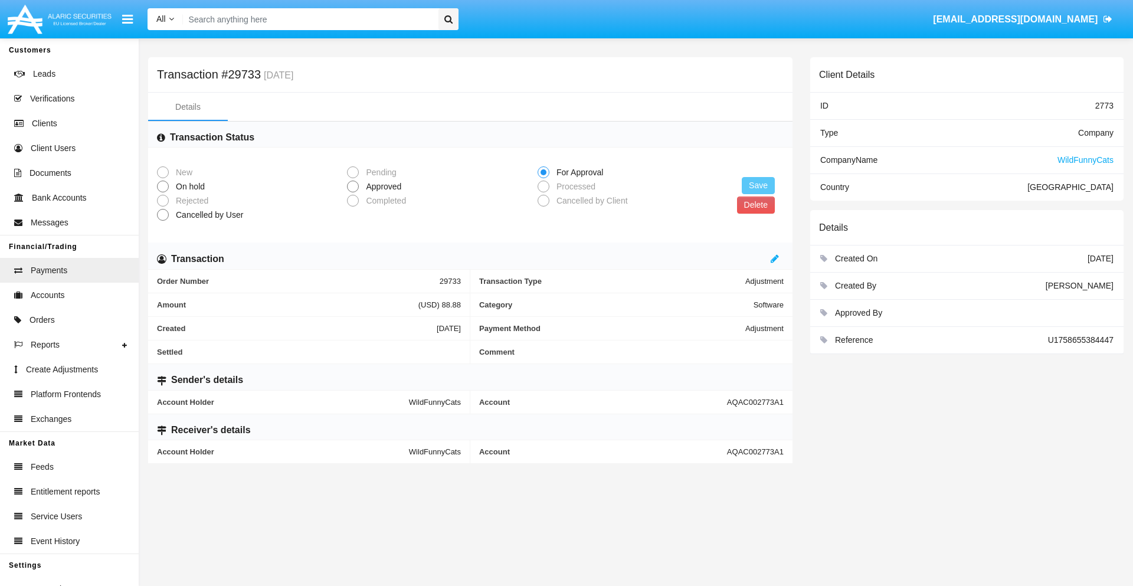
click at [381, 186] on span "Approved" at bounding box center [381, 187] width 45 height 12
click at [353, 192] on input "Approved" at bounding box center [352, 192] width 1 height 1
radio input "true"
click at [758, 185] on button "Save" at bounding box center [758, 185] width 33 height 17
click at [755, 205] on button "Delete" at bounding box center [756, 204] width 38 height 17
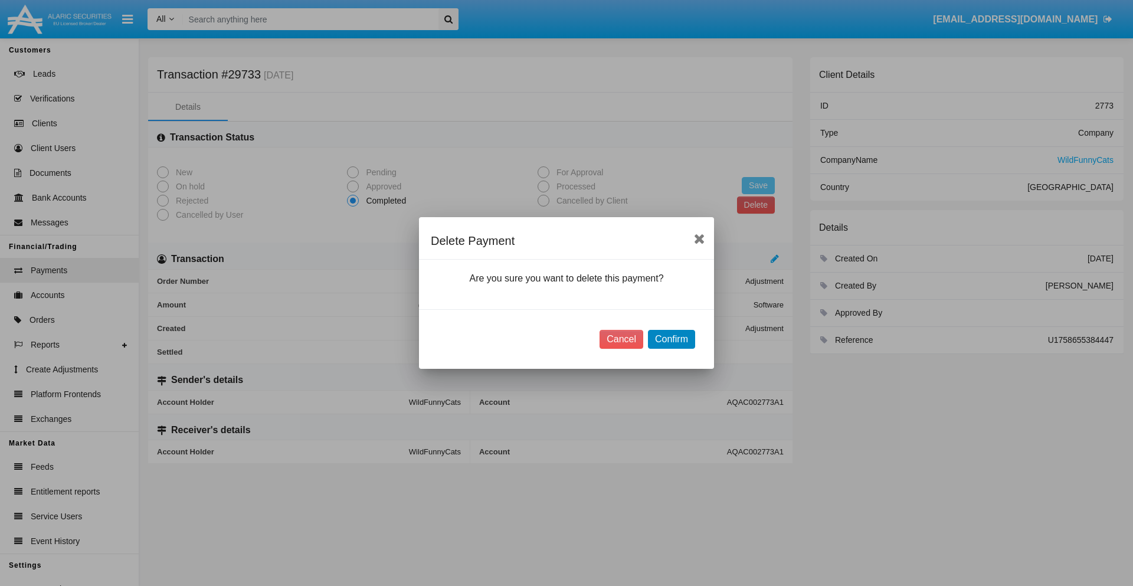
click at [671, 339] on button "Confirm" at bounding box center [671, 339] width 47 height 19
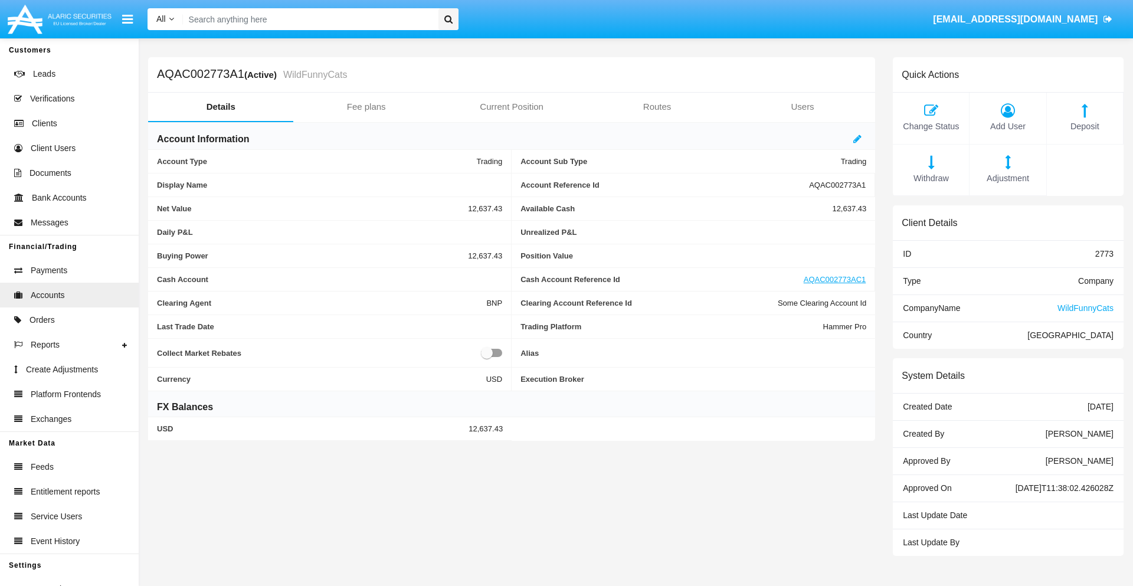
click at [1084, 126] on span "Deposit" at bounding box center [1085, 126] width 64 height 13
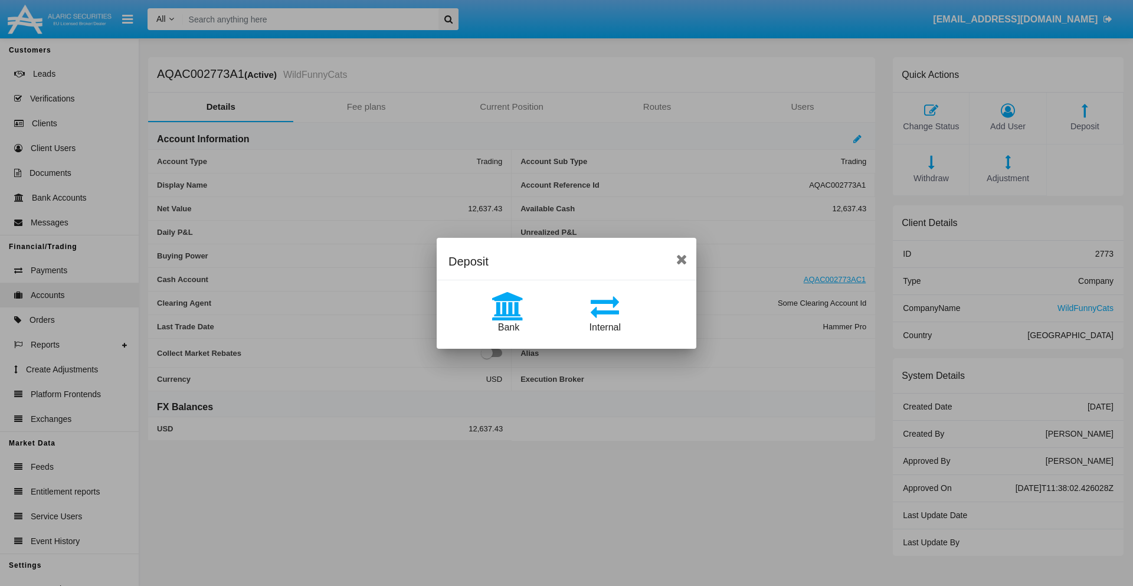
click at [508, 327] on span "Bank" at bounding box center [508, 327] width 21 height 10
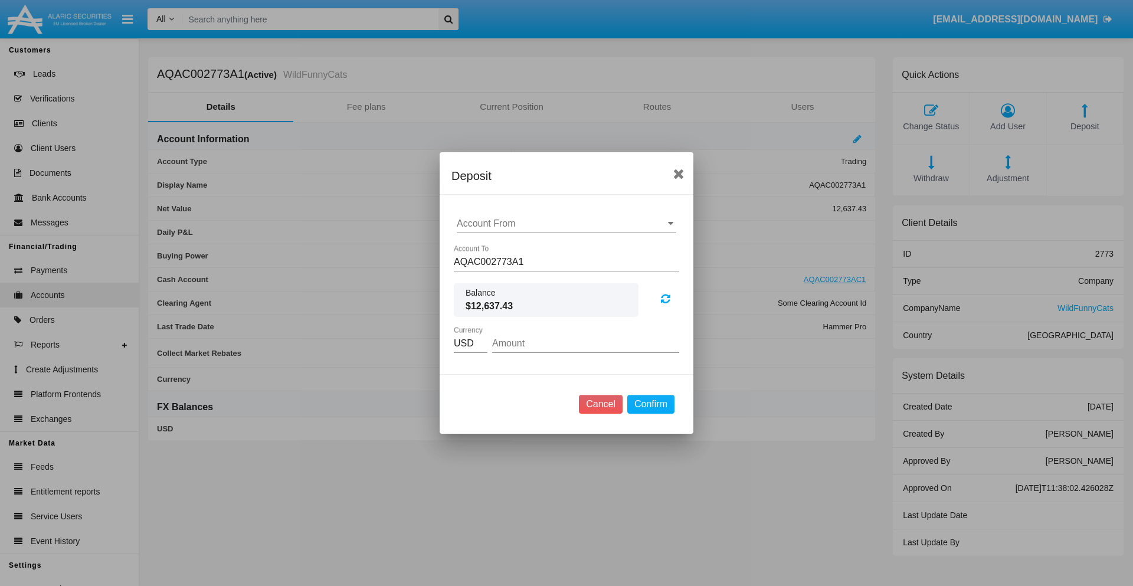
click at [566, 224] on input "Account From" at bounding box center [566, 223] width 219 height 11
click at [482, 247] on span "ACDC" at bounding box center [482, 247] width 27 height 10
type input "ACDC"
type input "49.45"
click at [650, 404] on button "Confirm" at bounding box center [650, 404] width 47 height 19
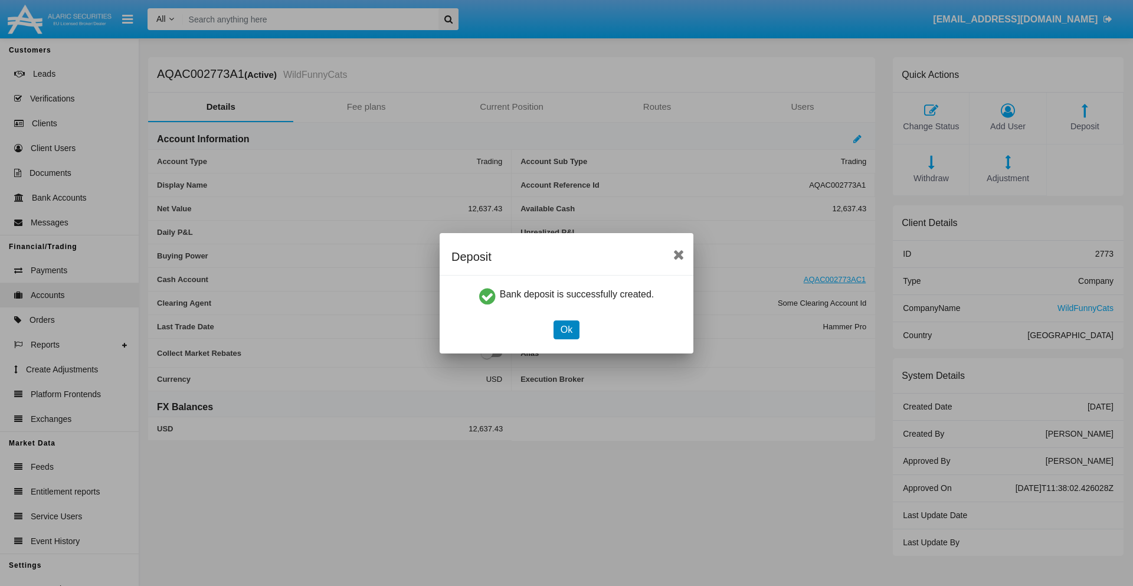
click at [566, 329] on button "Ok" at bounding box center [566, 329] width 26 height 19
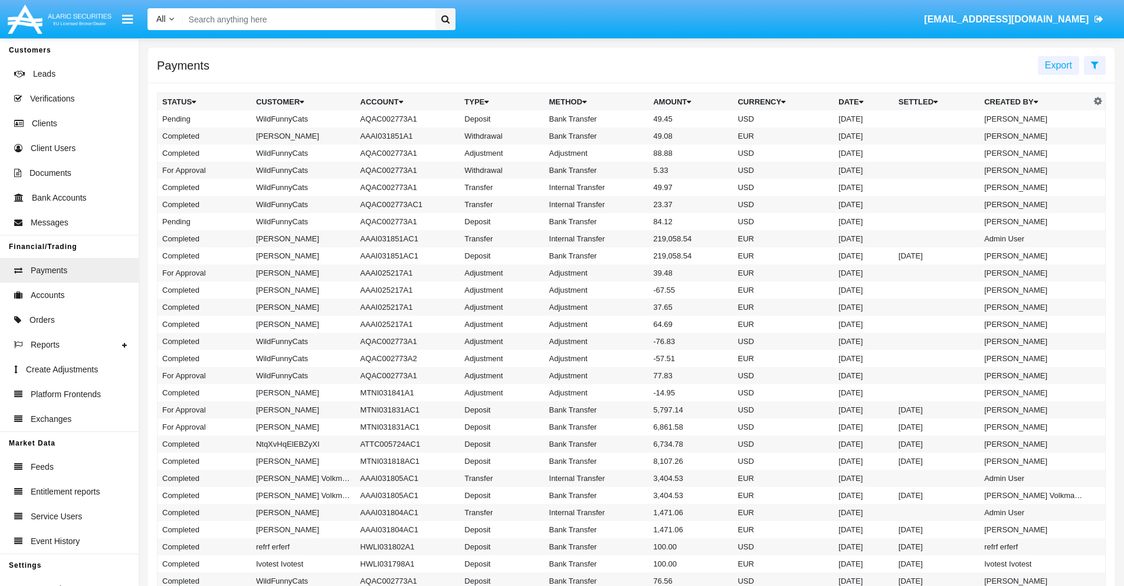
click at [631, 119] on td "Bank Transfer" at bounding box center [597, 118] width 104 height 17
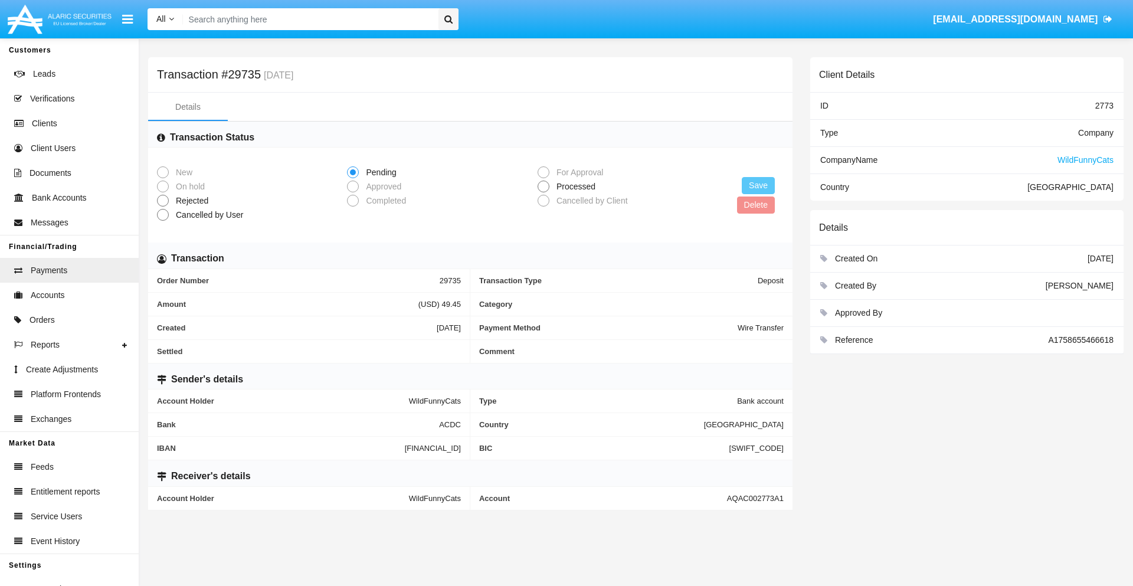
click at [574, 186] on span "Processed" at bounding box center [573, 187] width 49 height 12
click at [543, 192] on input "Processed" at bounding box center [543, 192] width 1 height 1
radio input "true"
click at [758, 185] on button "Save" at bounding box center [758, 185] width 33 height 17
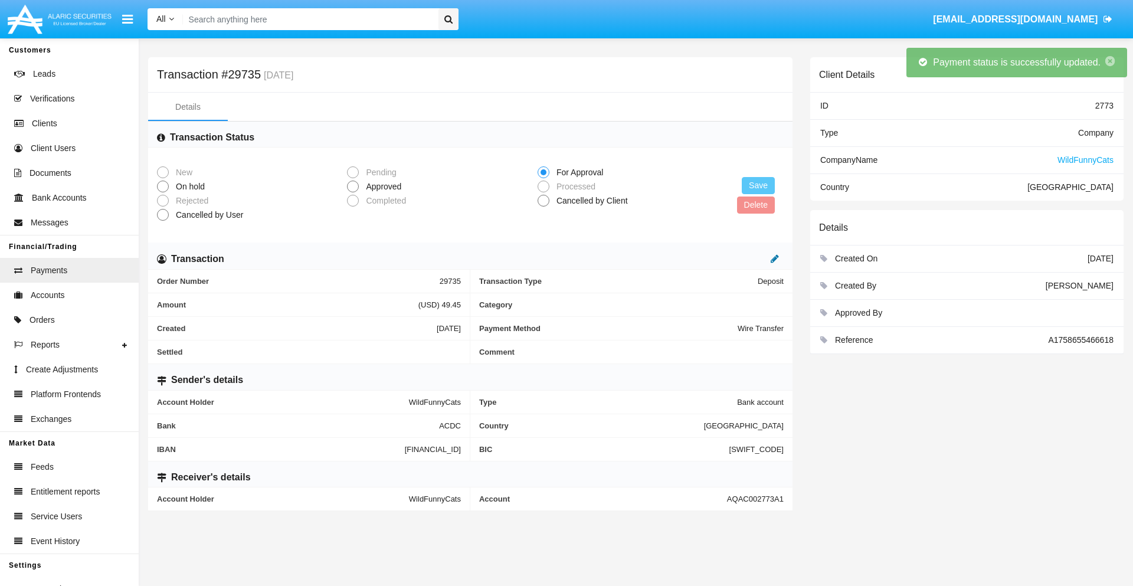
click at [775, 258] on icon at bounding box center [775, 258] width 8 height 9
type input "90.77"
click at [762, 258] on icon at bounding box center [762, 258] width 8 height 9
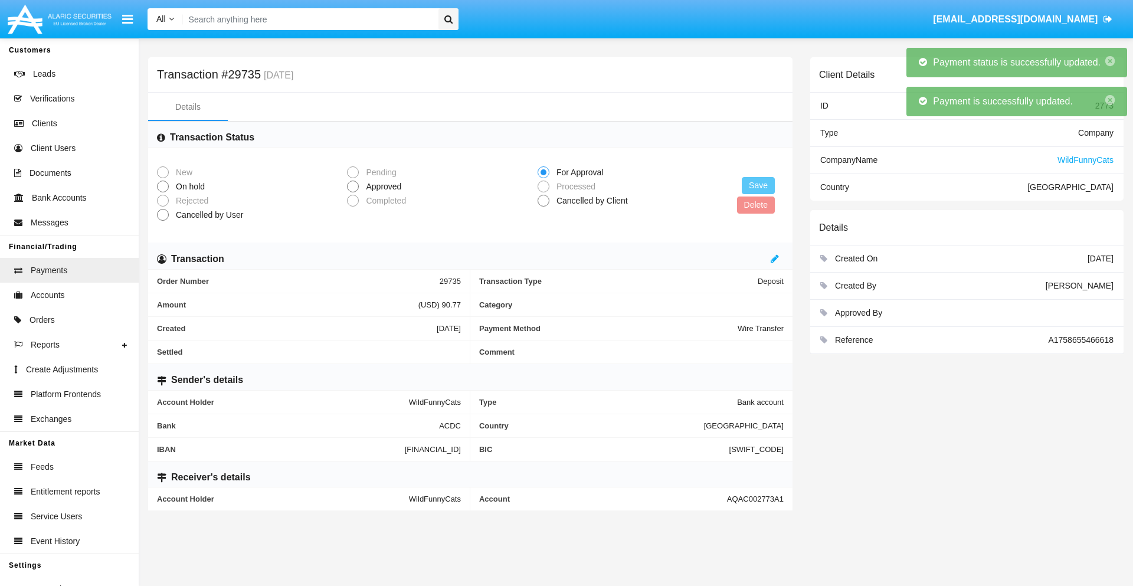
click at [381, 186] on span "Approved" at bounding box center [381, 187] width 45 height 12
click at [353, 192] on input "Approved" at bounding box center [352, 192] width 1 height 1
radio input "true"
click at [758, 185] on button "Save" at bounding box center [758, 185] width 33 height 17
